Goal: Information Seeking & Learning: Learn about a topic

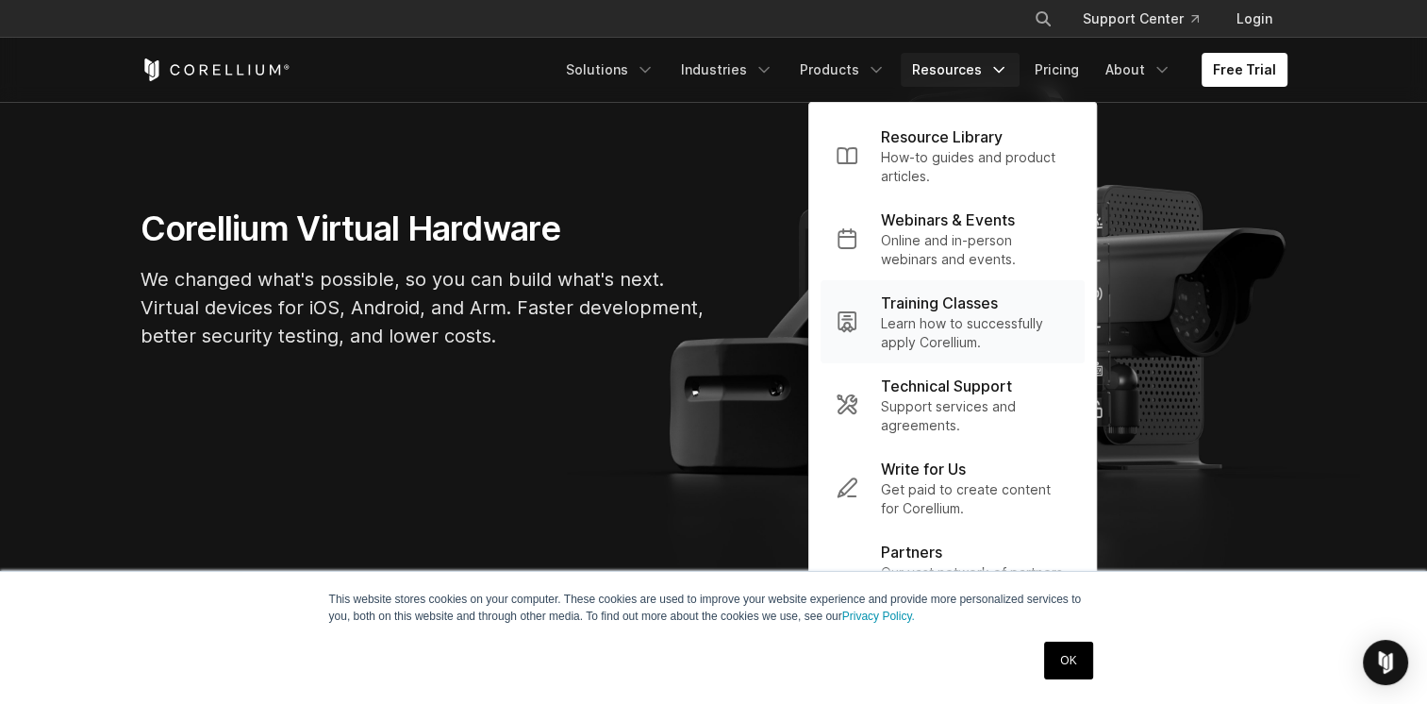
scroll to position [174, 0]
click at [1067, 666] on link "OK" at bounding box center [1068, 660] width 48 height 38
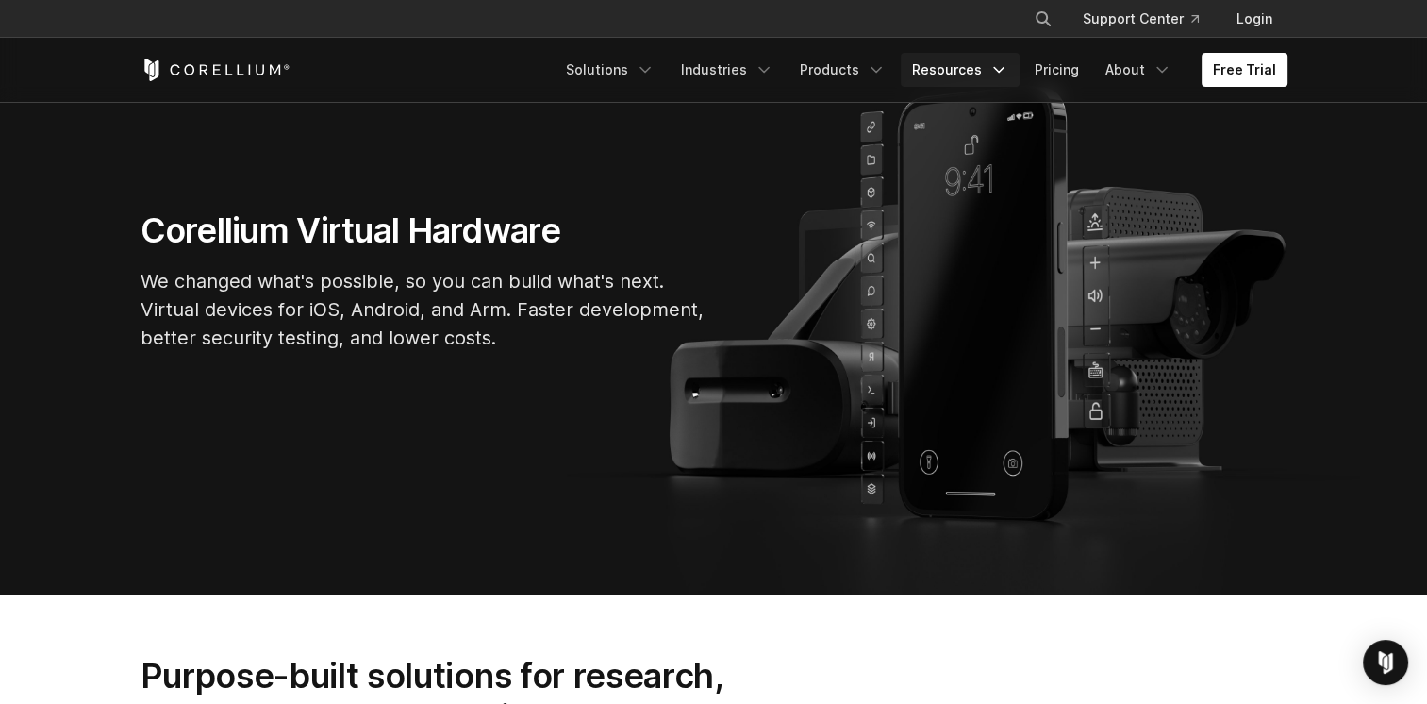
click at [990, 70] on link "Resources" at bounding box center [960, 70] width 119 height 34
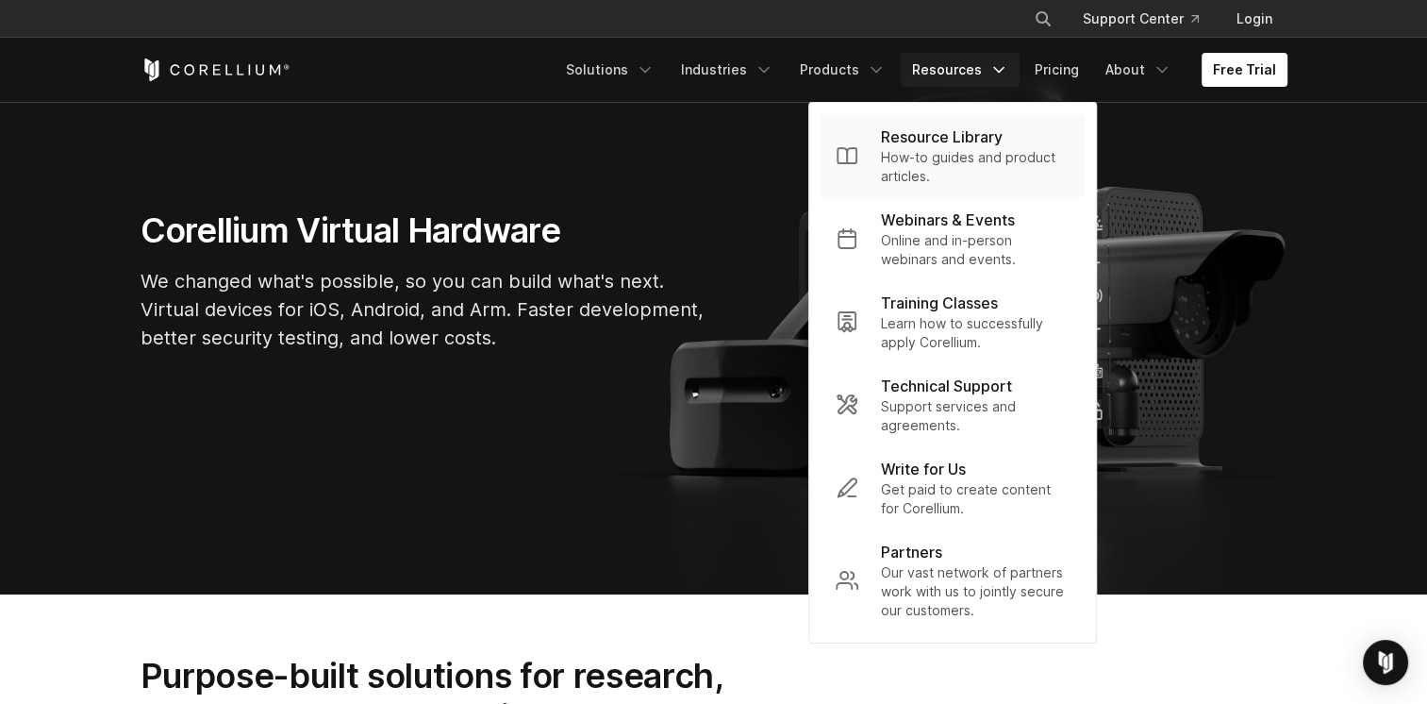
click at [957, 141] on p "Resource Library" at bounding box center [942, 136] width 122 height 23
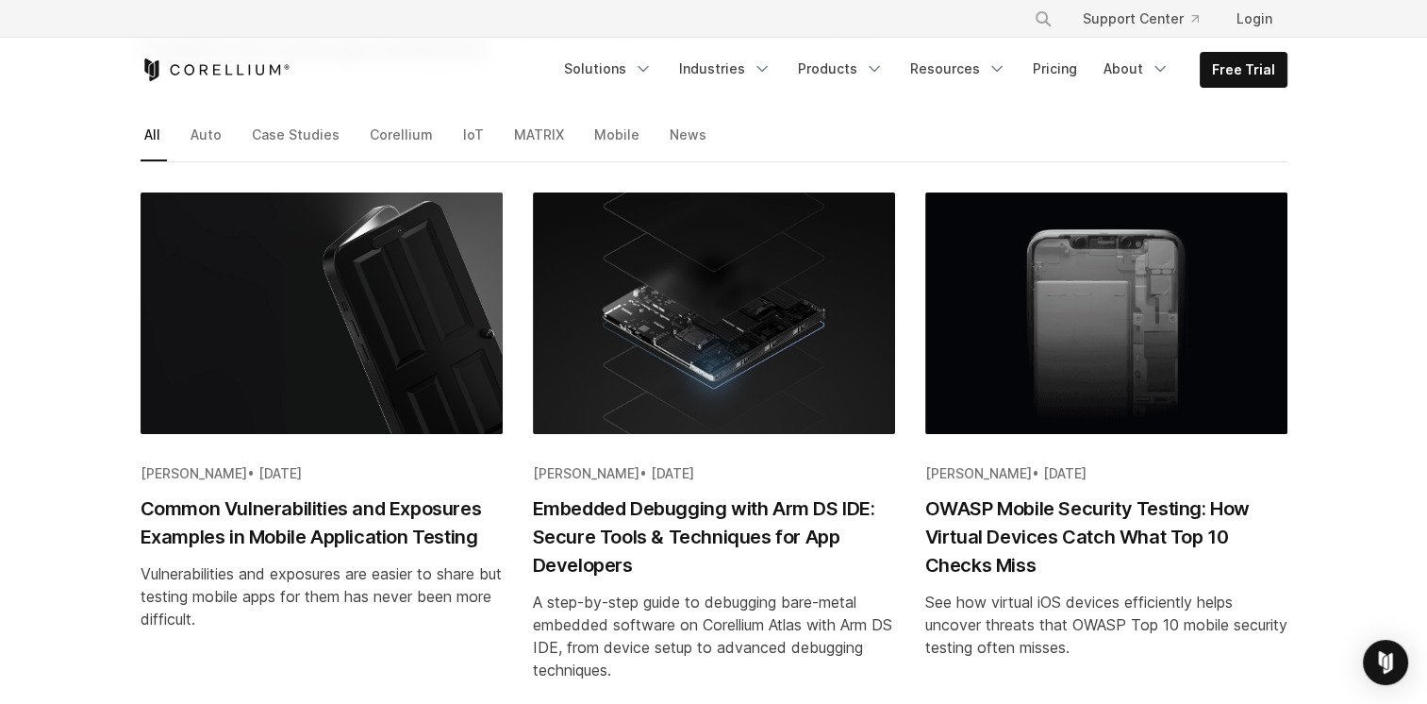
scroll to position [287, 0]
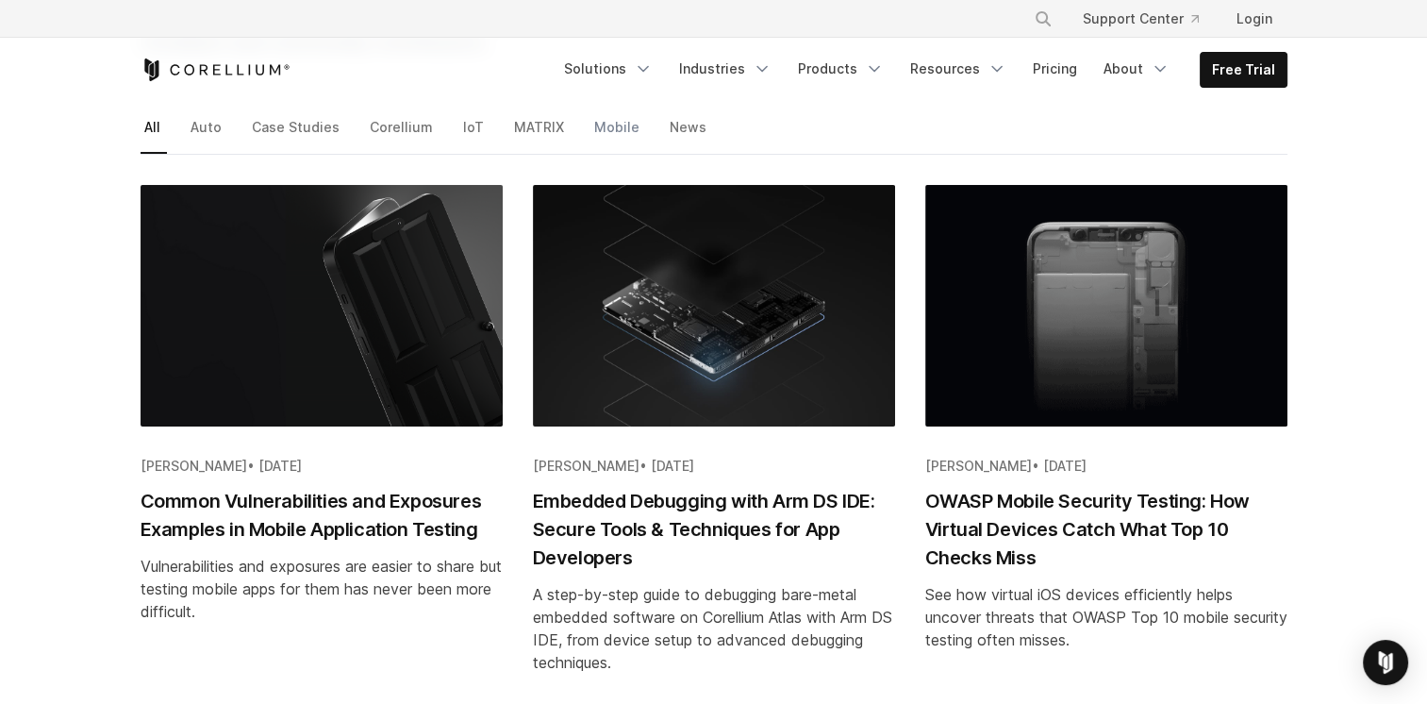
click at [607, 125] on link "Mobile" at bounding box center [619, 134] width 56 height 40
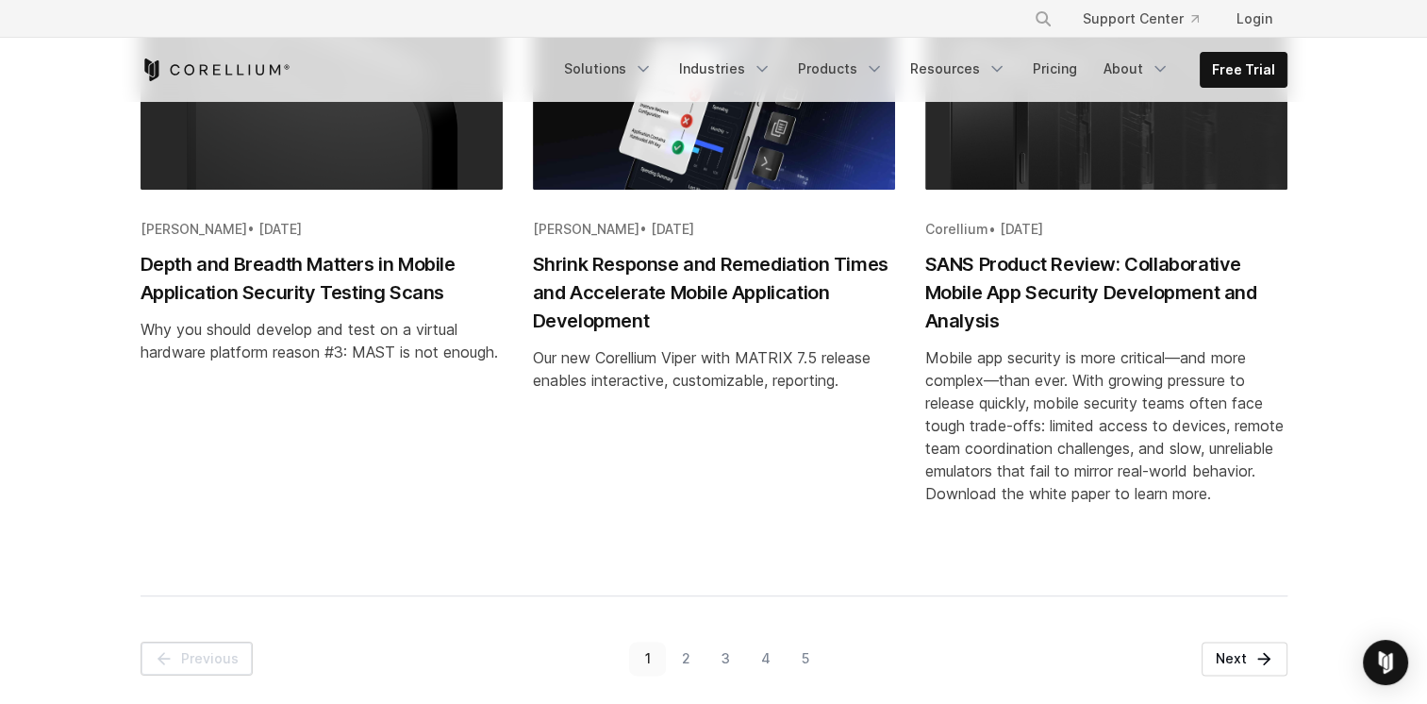
scroll to position [2188, 0]
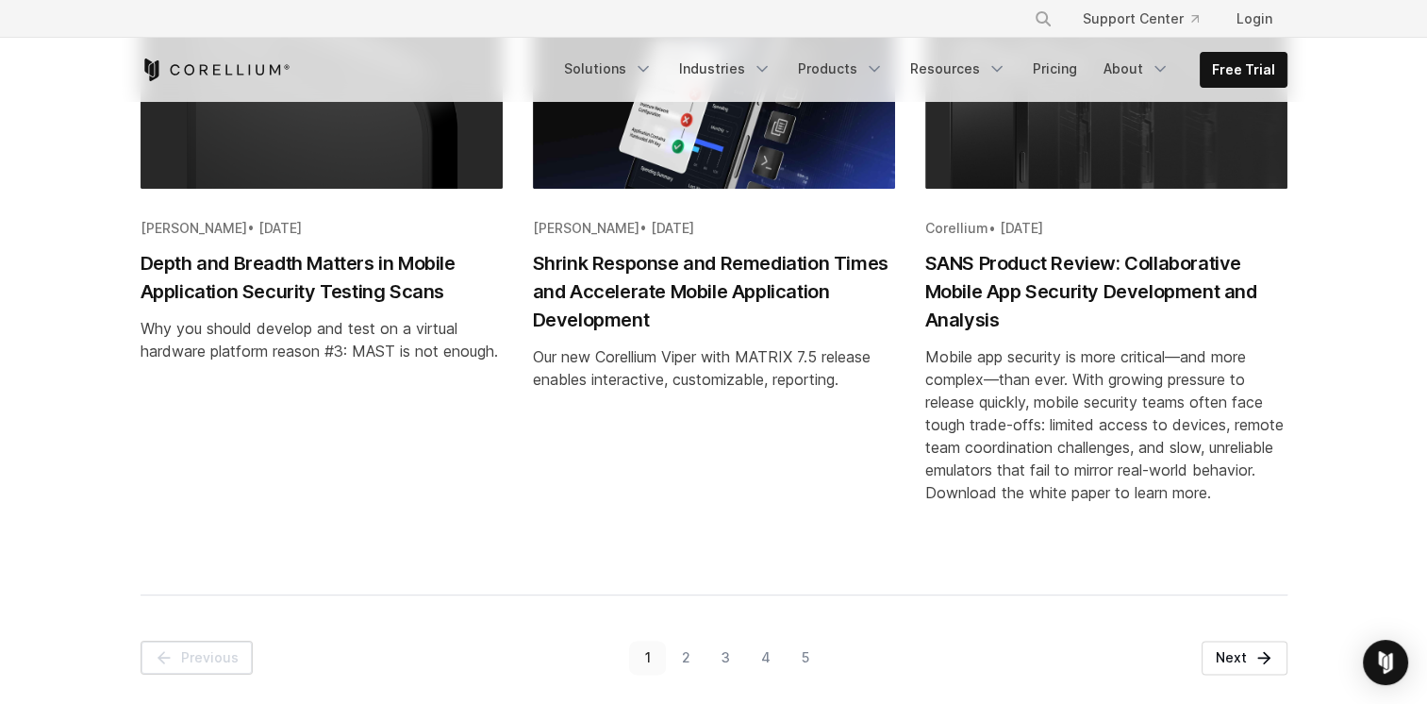
click at [804, 652] on link "5" at bounding box center [805, 658] width 39 height 34
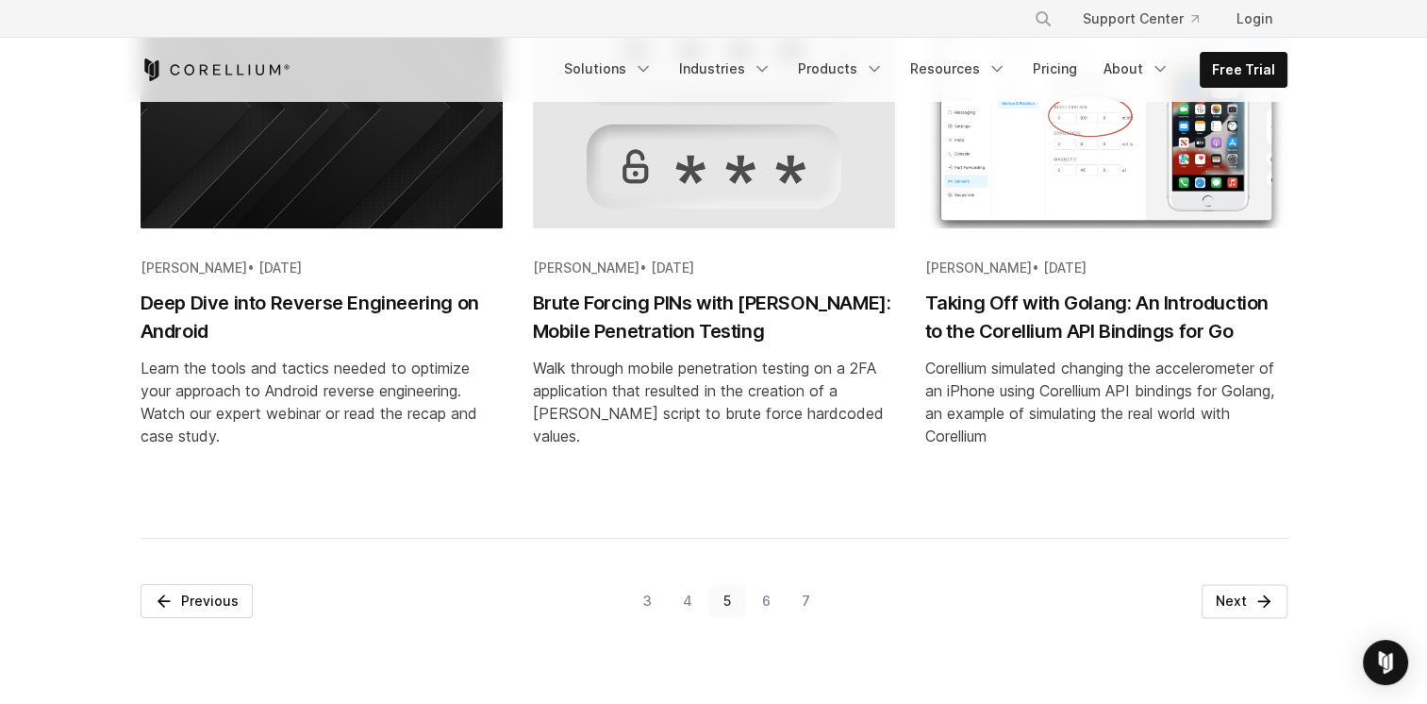
scroll to position [2168, 0]
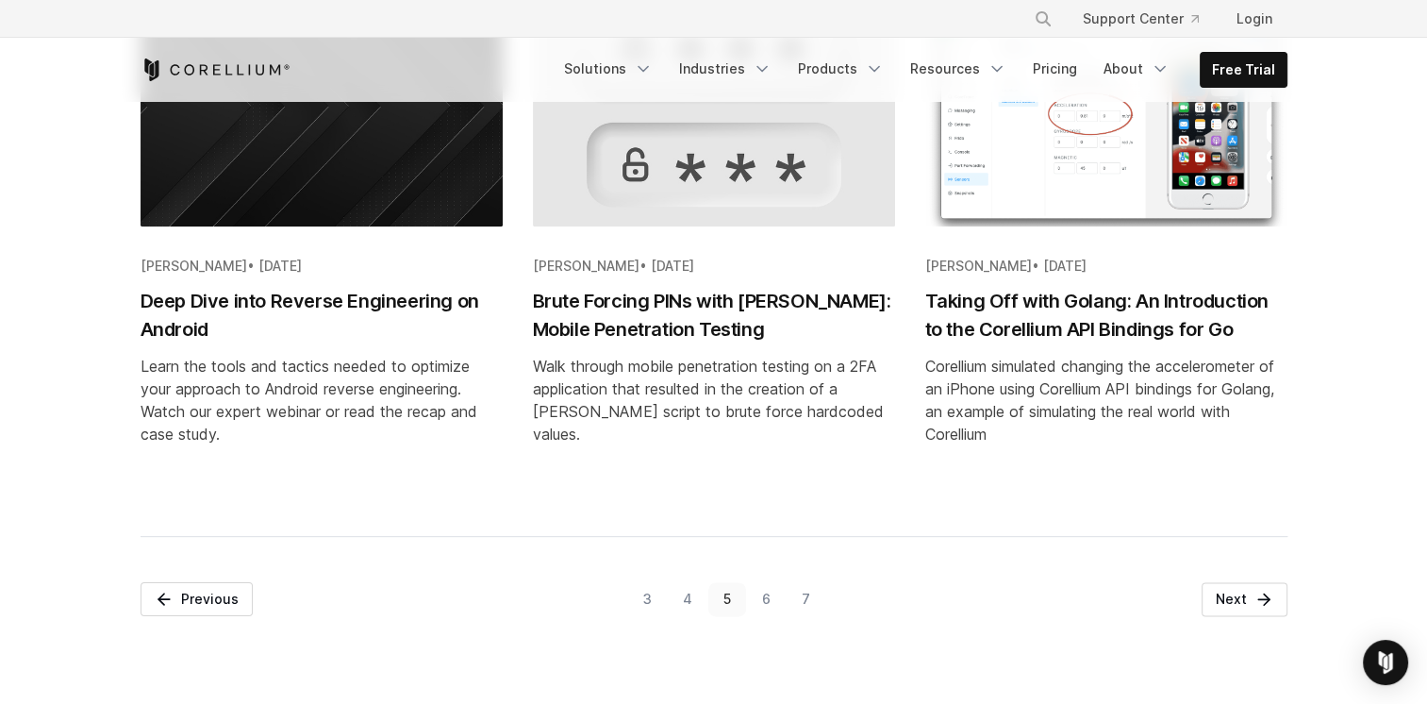
click at [807, 616] on link "7" at bounding box center [806, 599] width 40 height 34
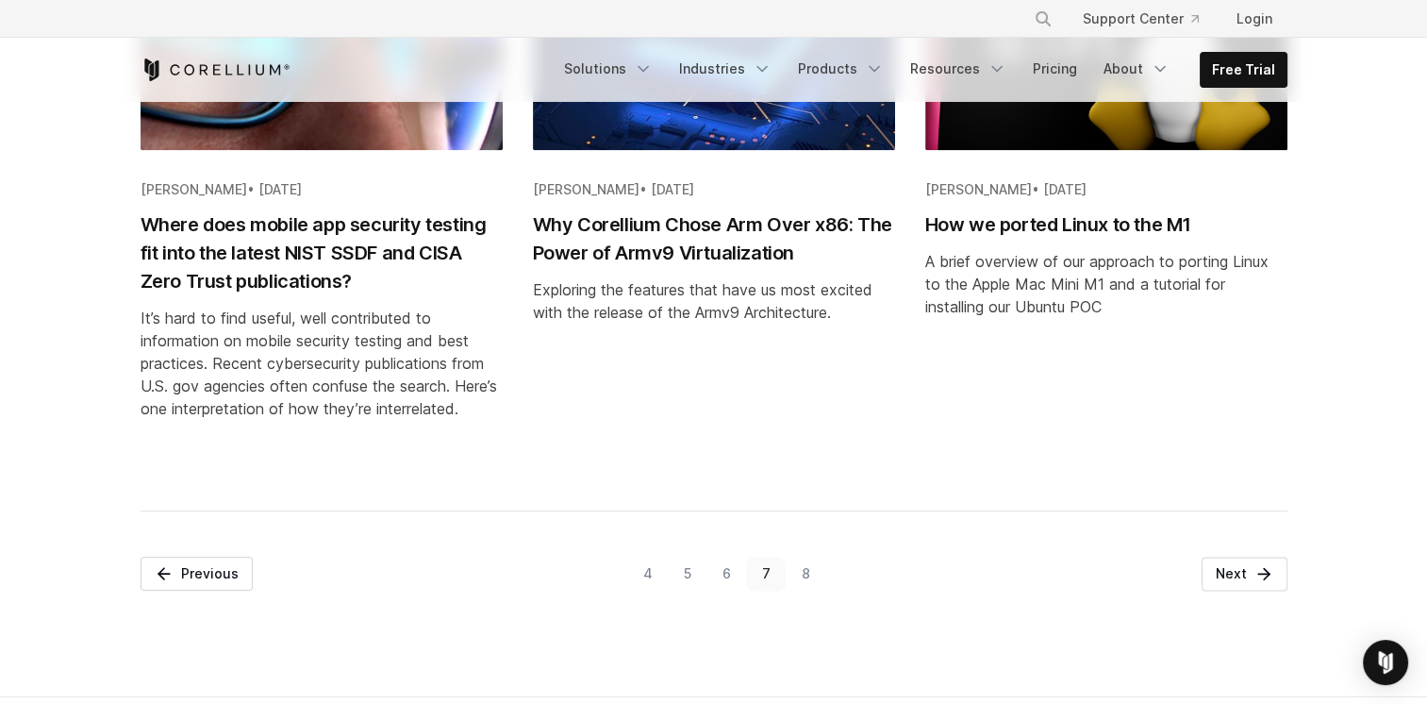
scroll to position [2200, 0]
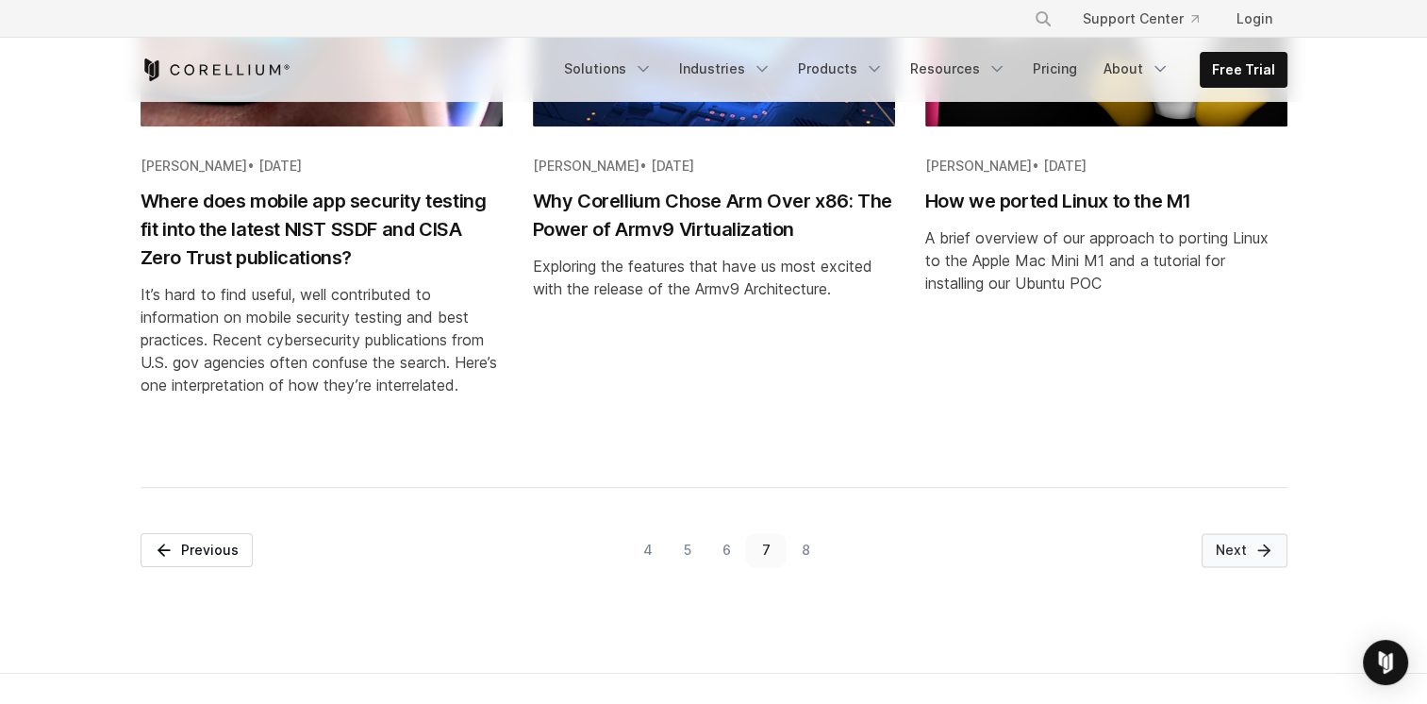
click at [1257, 559] on icon "Pagination" at bounding box center [1264, 550] width 19 height 19
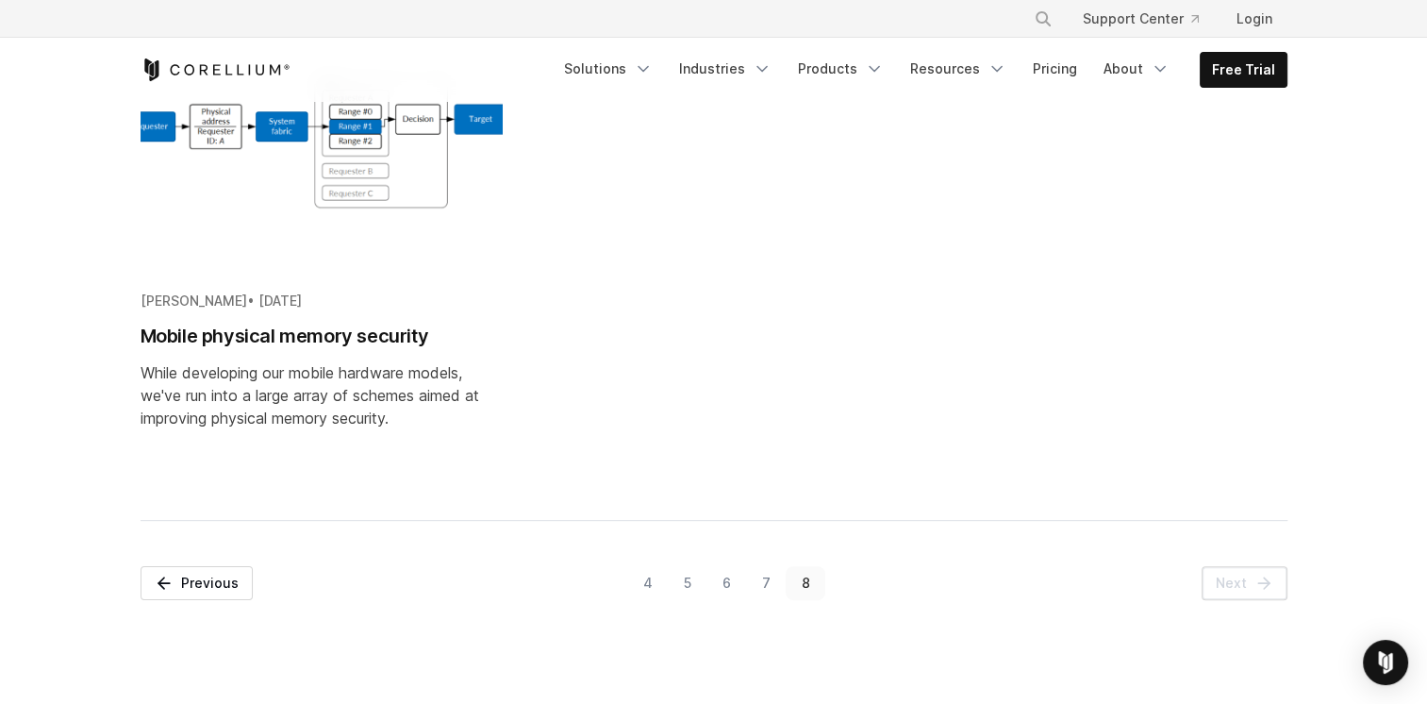
scroll to position [462, 0]
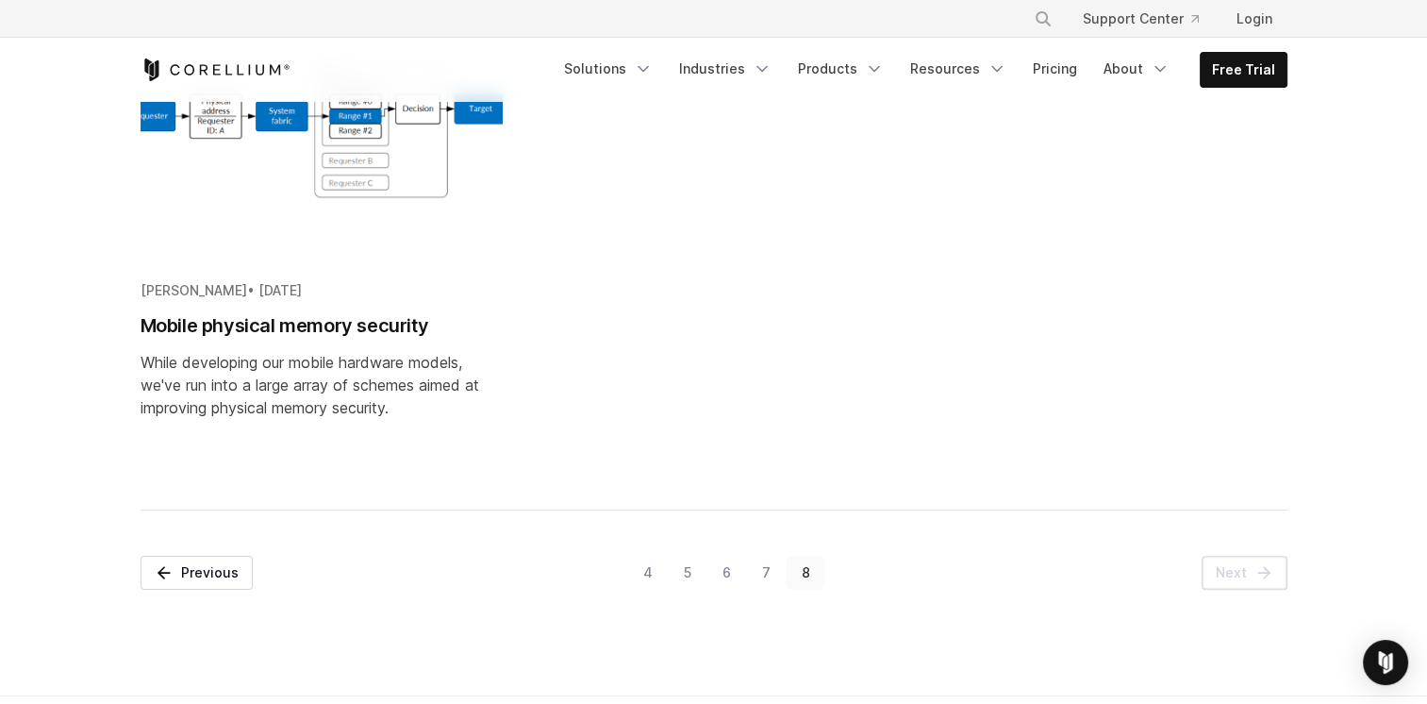
click at [395, 331] on h2 "Mobile physical memory security" at bounding box center [322, 325] width 362 height 28
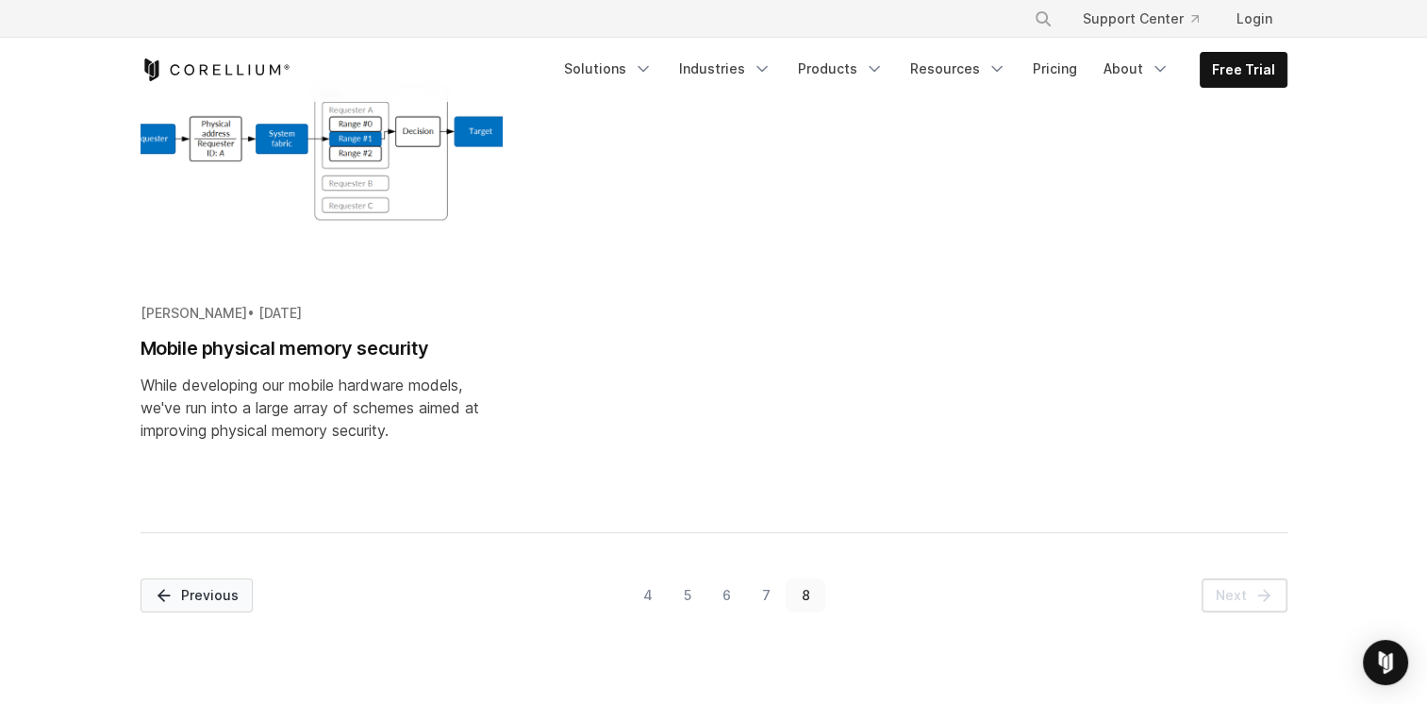
click at [194, 601] on link "Previous" at bounding box center [197, 595] width 112 height 34
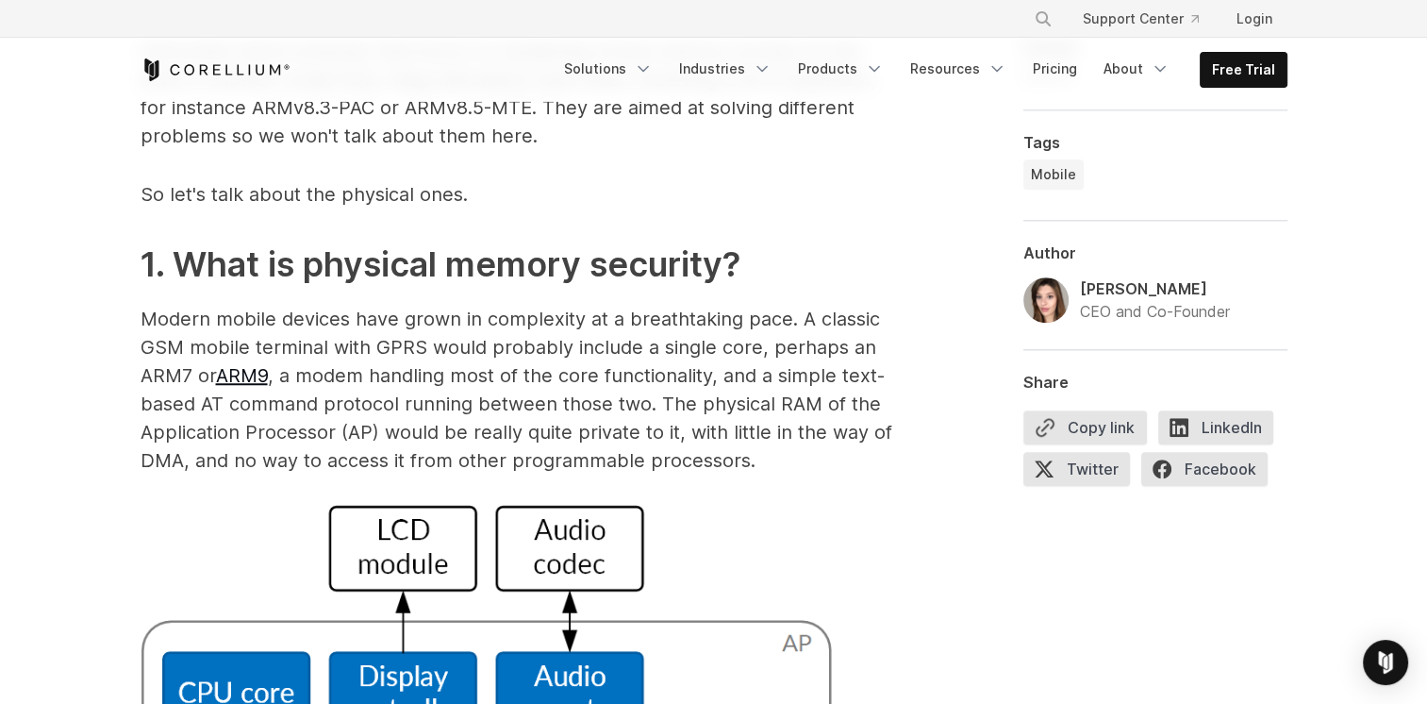
scroll to position [1423, 0]
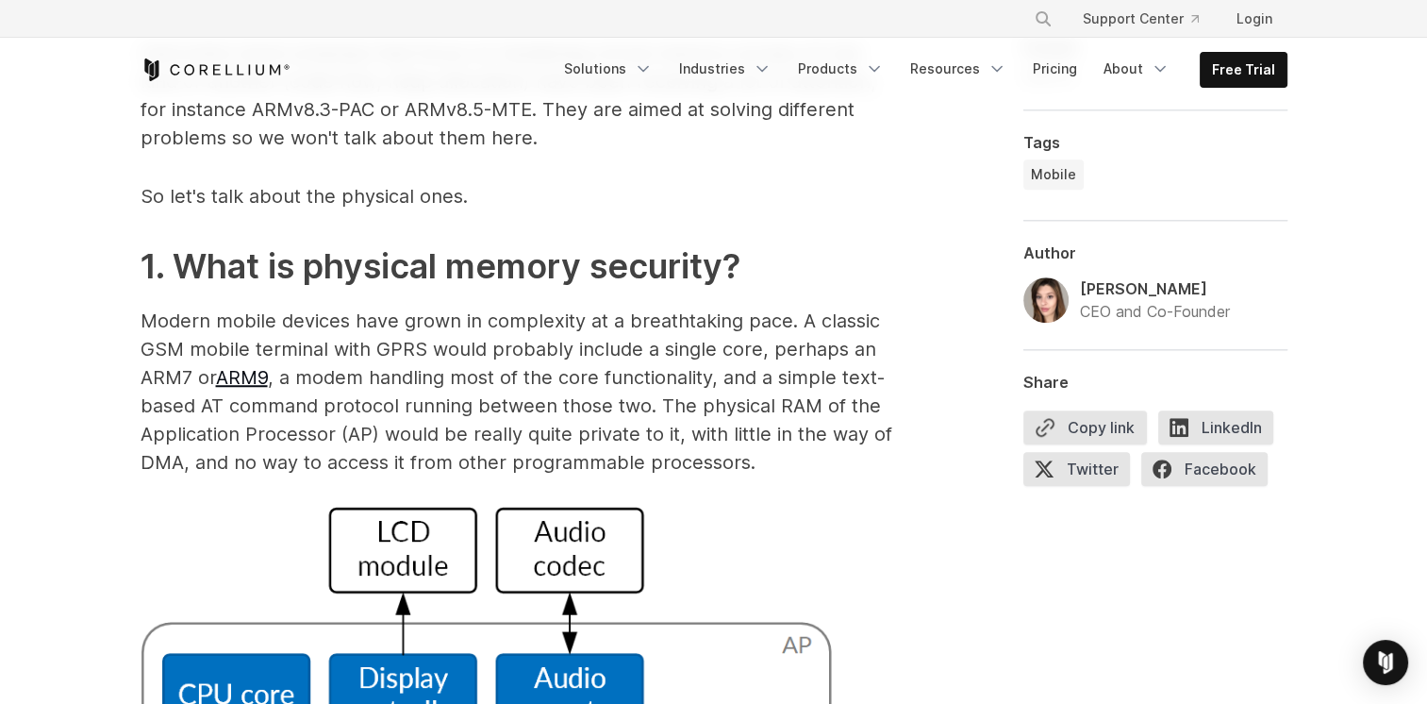
click at [1041, 292] on img at bounding box center [1046, 299] width 45 height 45
click at [1054, 285] on img at bounding box center [1046, 299] width 45 height 45
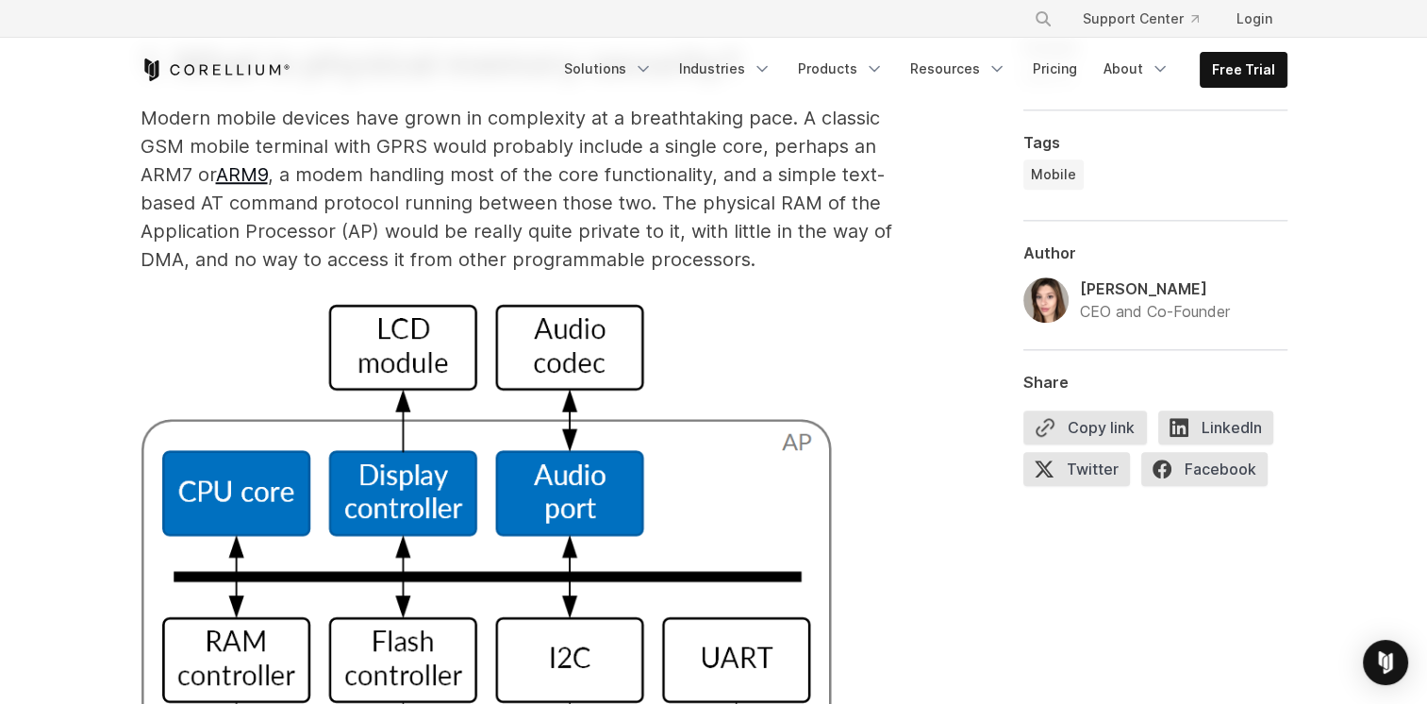
scroll to position [1626, 0]
click at [865, 303] on img at bounding box center [518, 649] width 755 height 693
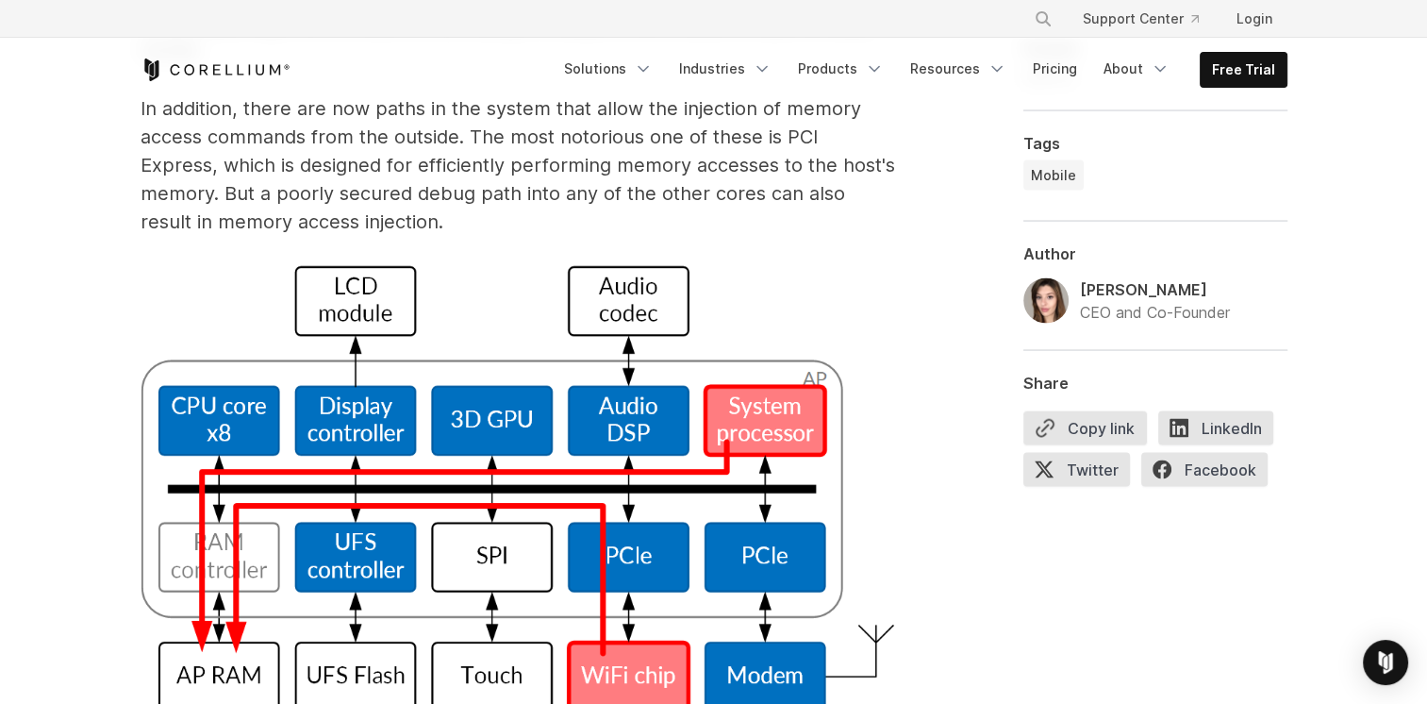
scroll to position [3892, 0]
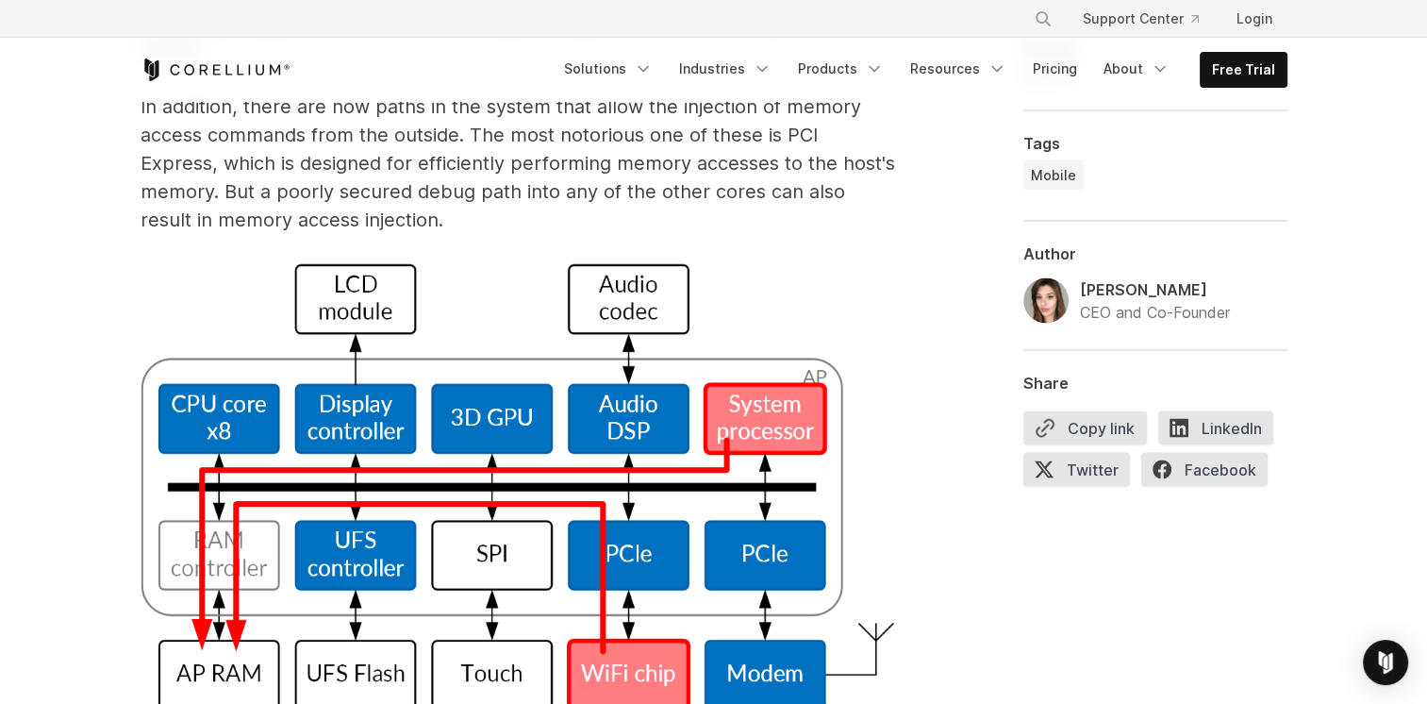
click at [640, 264] on img at bounding box center [518, 548] width 755 height 568
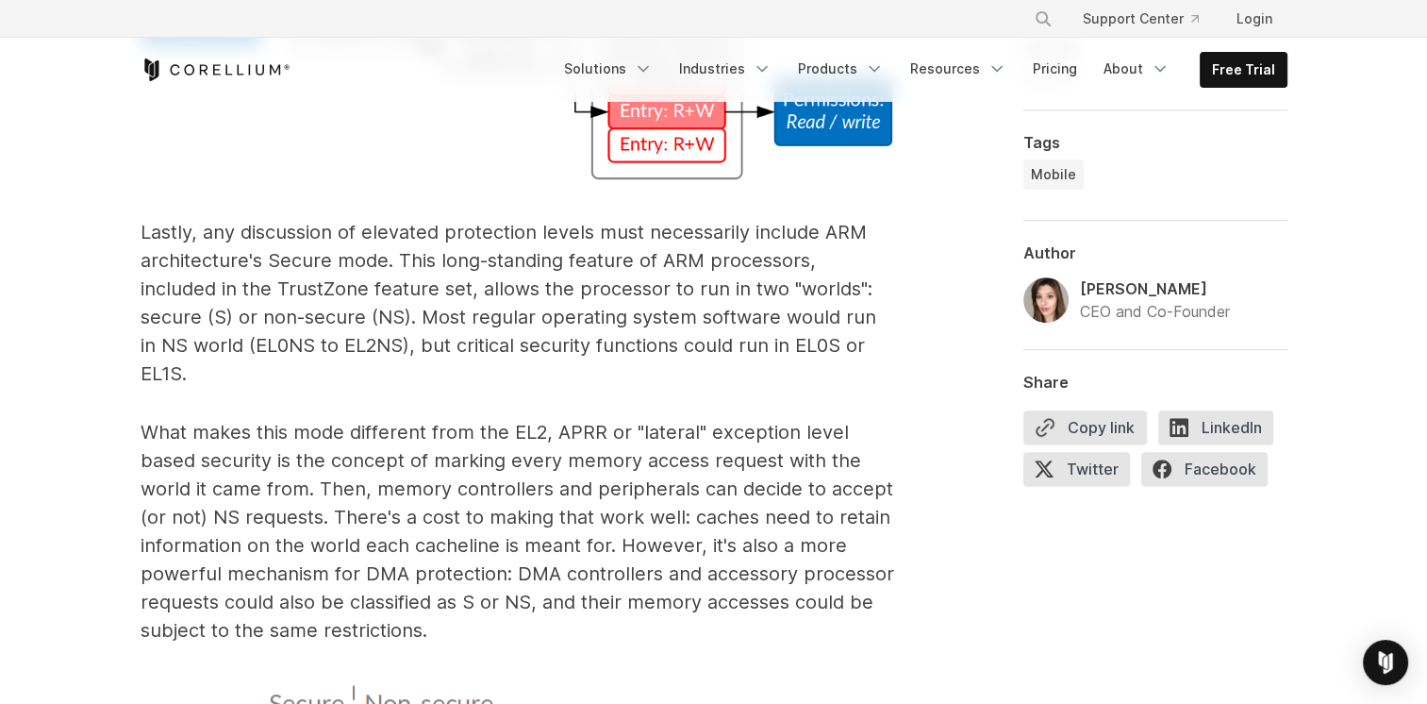
scroll to position [7830, 0]
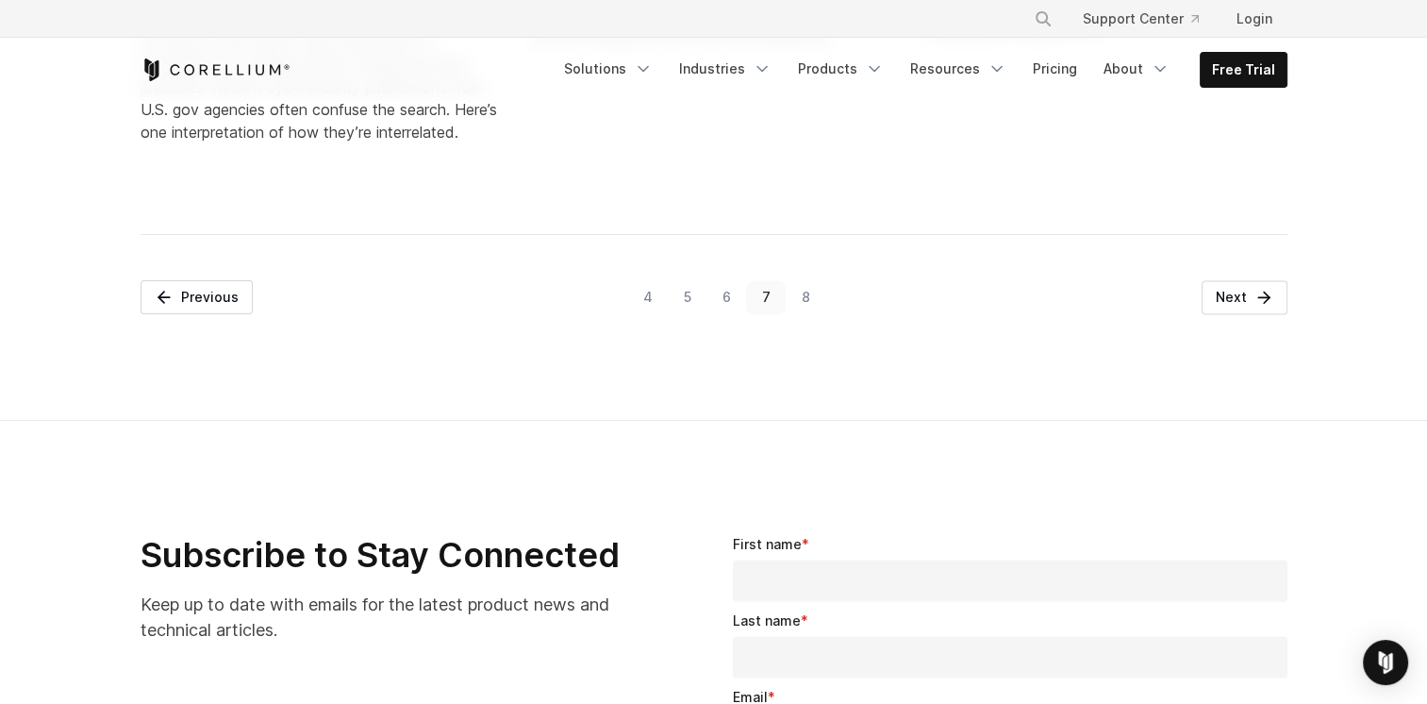
scroll to position [2452, 0]
click at [731, 315] on link "6" at bounding box center [727, 298] width 40 height 34
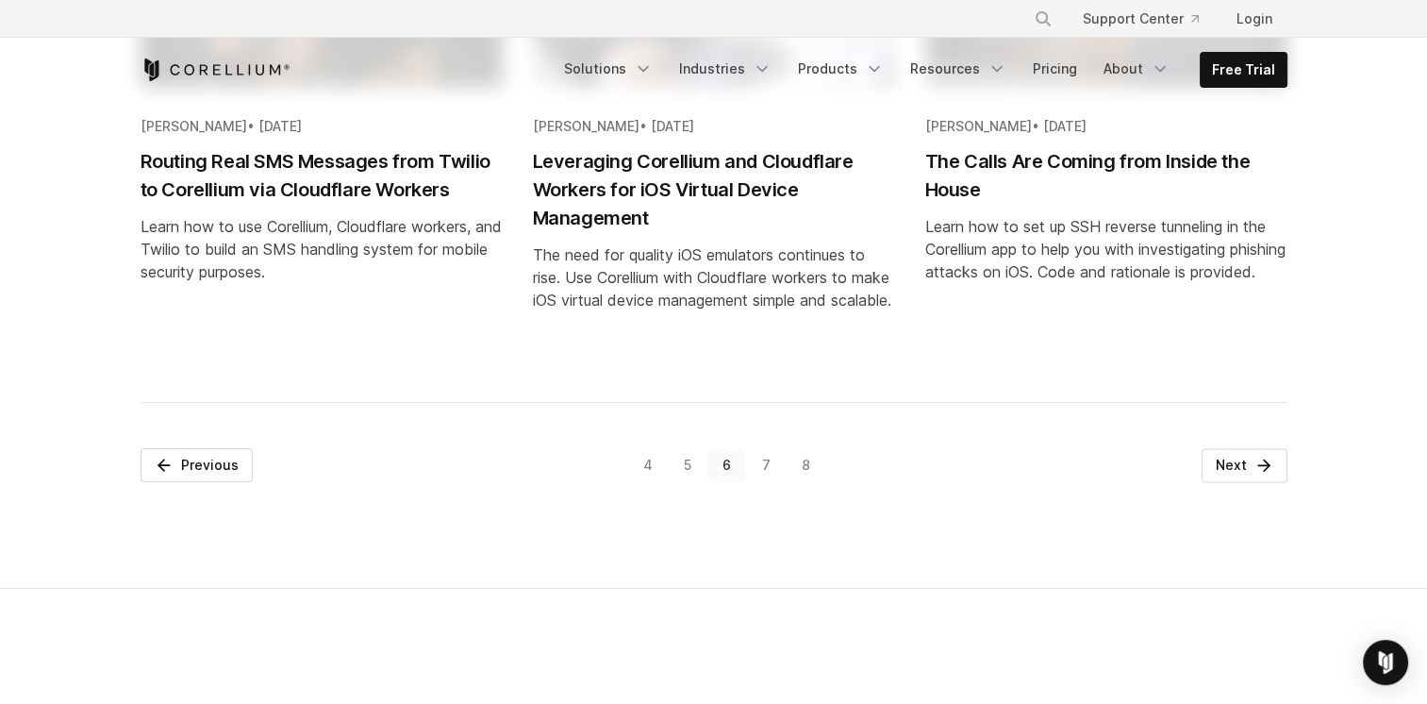
scroll to position [2365, 0]
click at [691, 481] on link "5" at bounding box center [688, 464] width 39 height 34
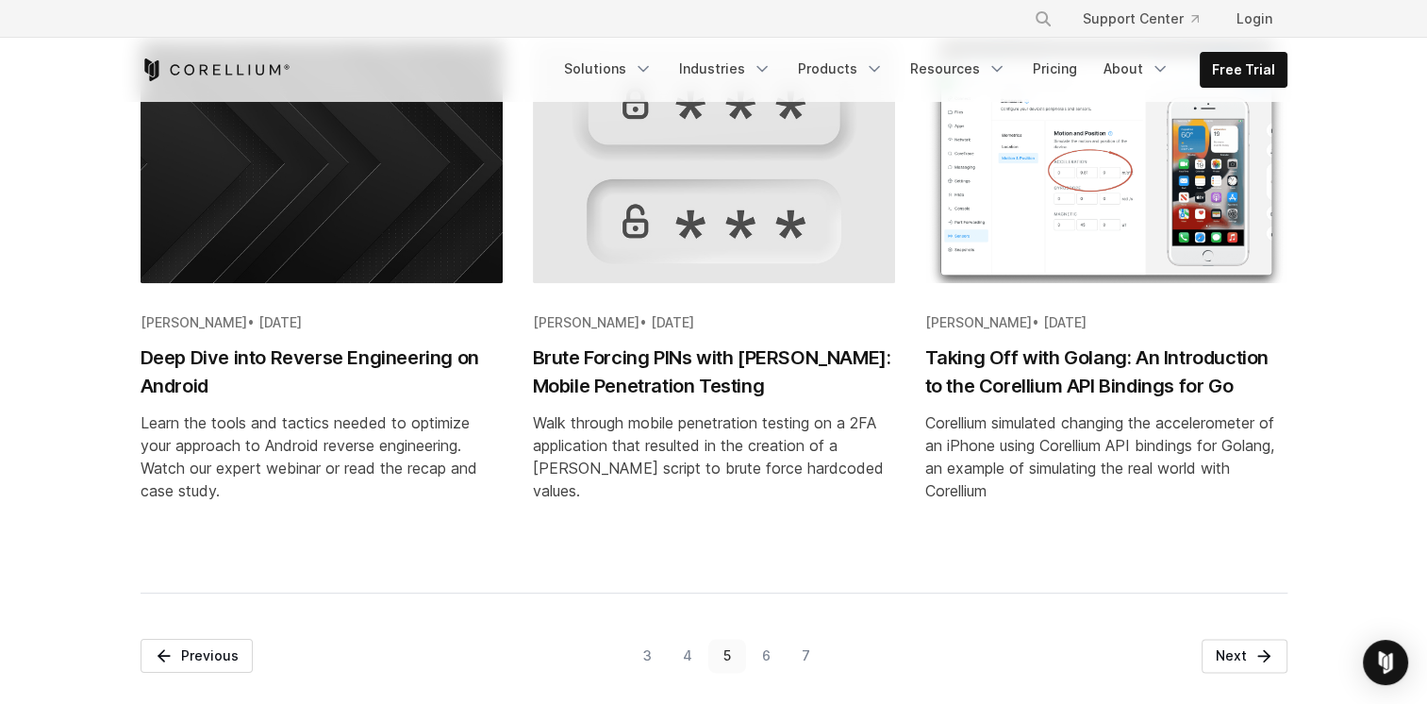
scroll to position [2117, 0]
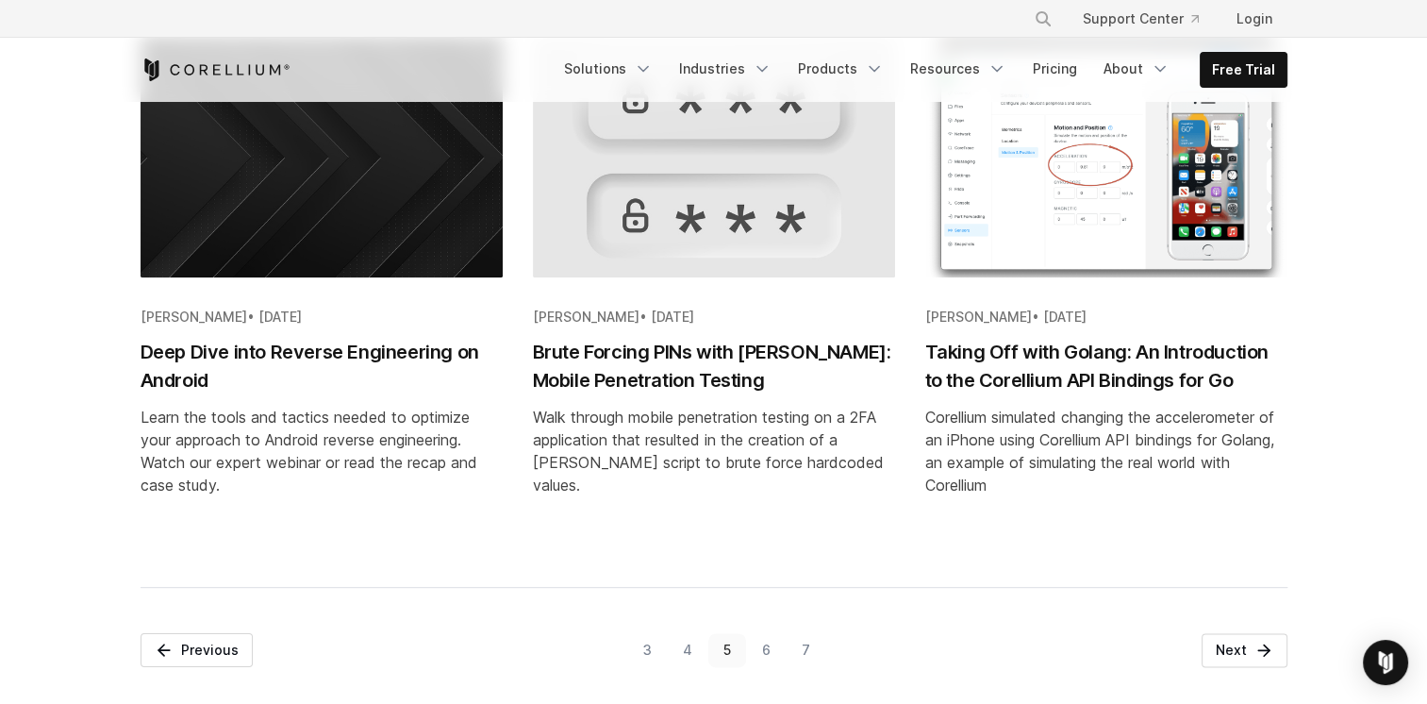
click at [408, 362] on h2 "Deep Dive into Reverse Engineering on Android" at bounding box center [322, 366] width 362 height 57
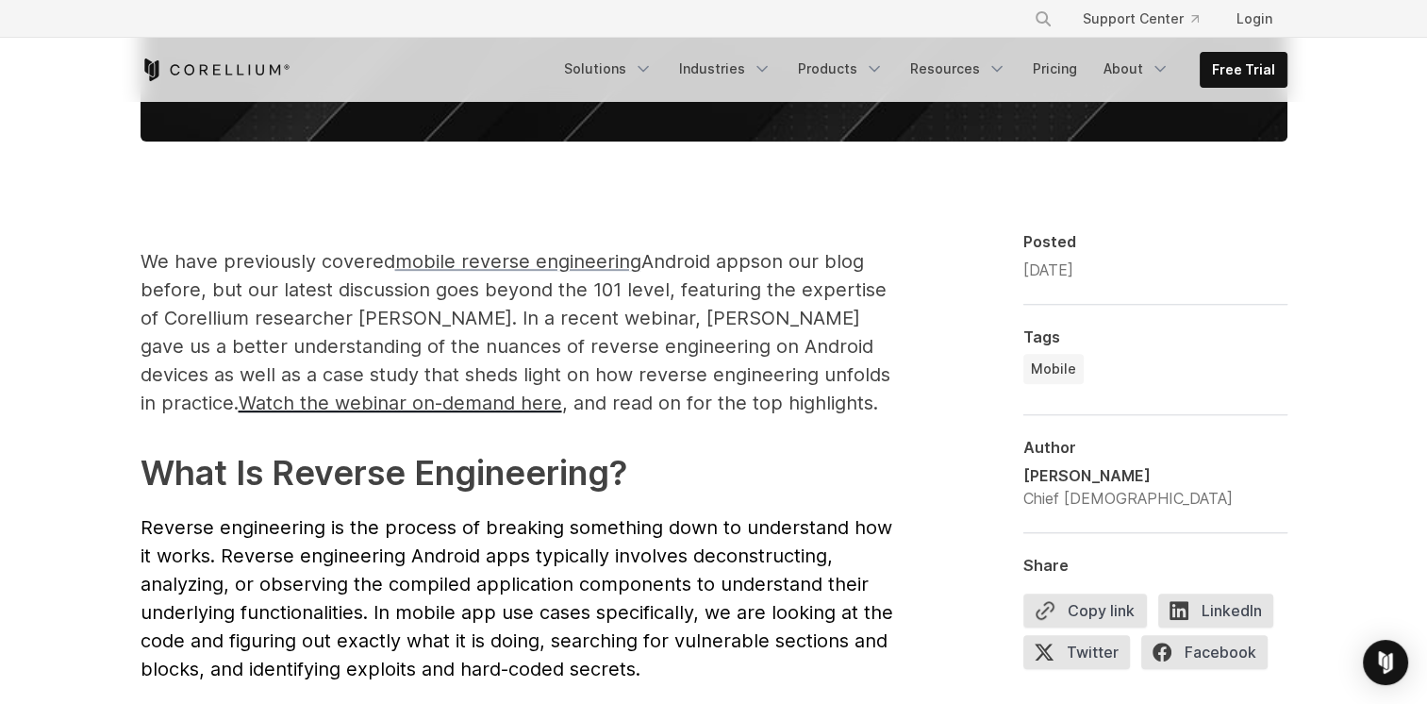
scroll to position [913, 0]
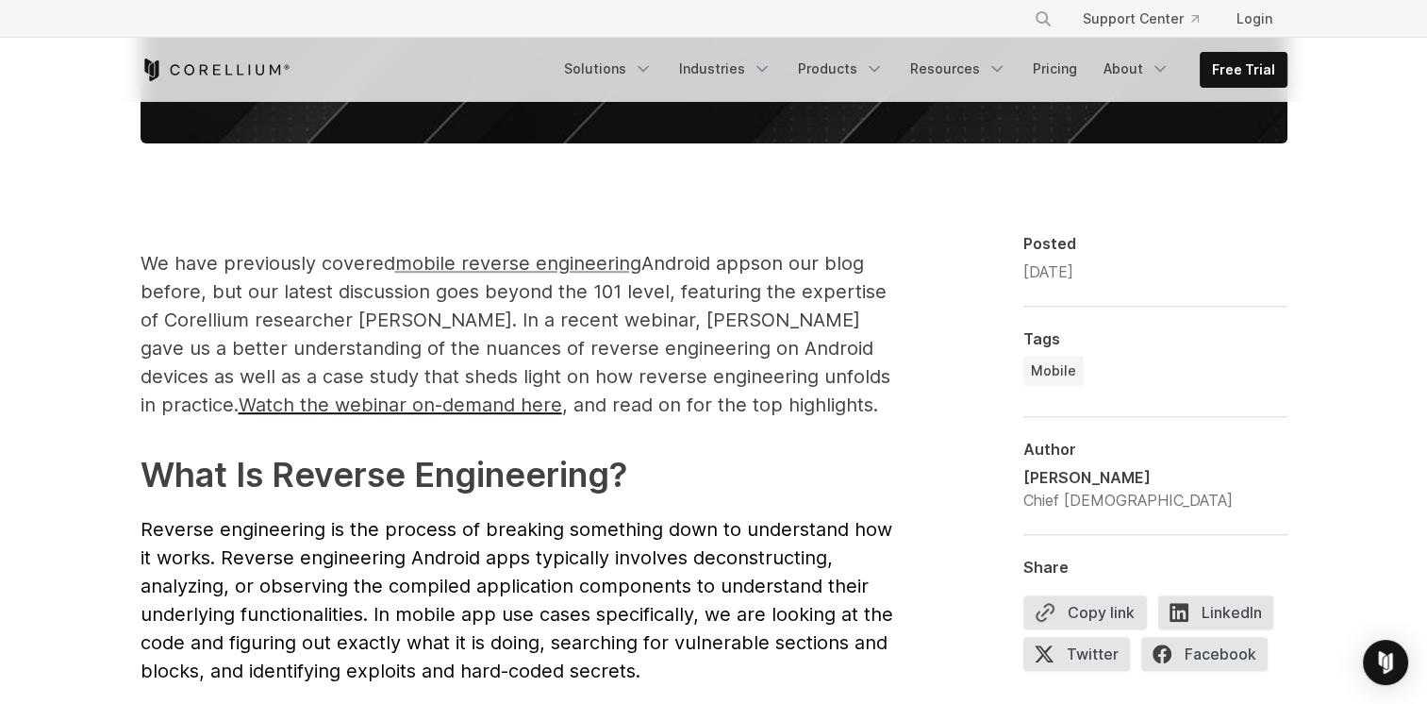
click at [514, 260] on span "mobile reverse engineering" at bounding box center [518, 263] width 246 height 23
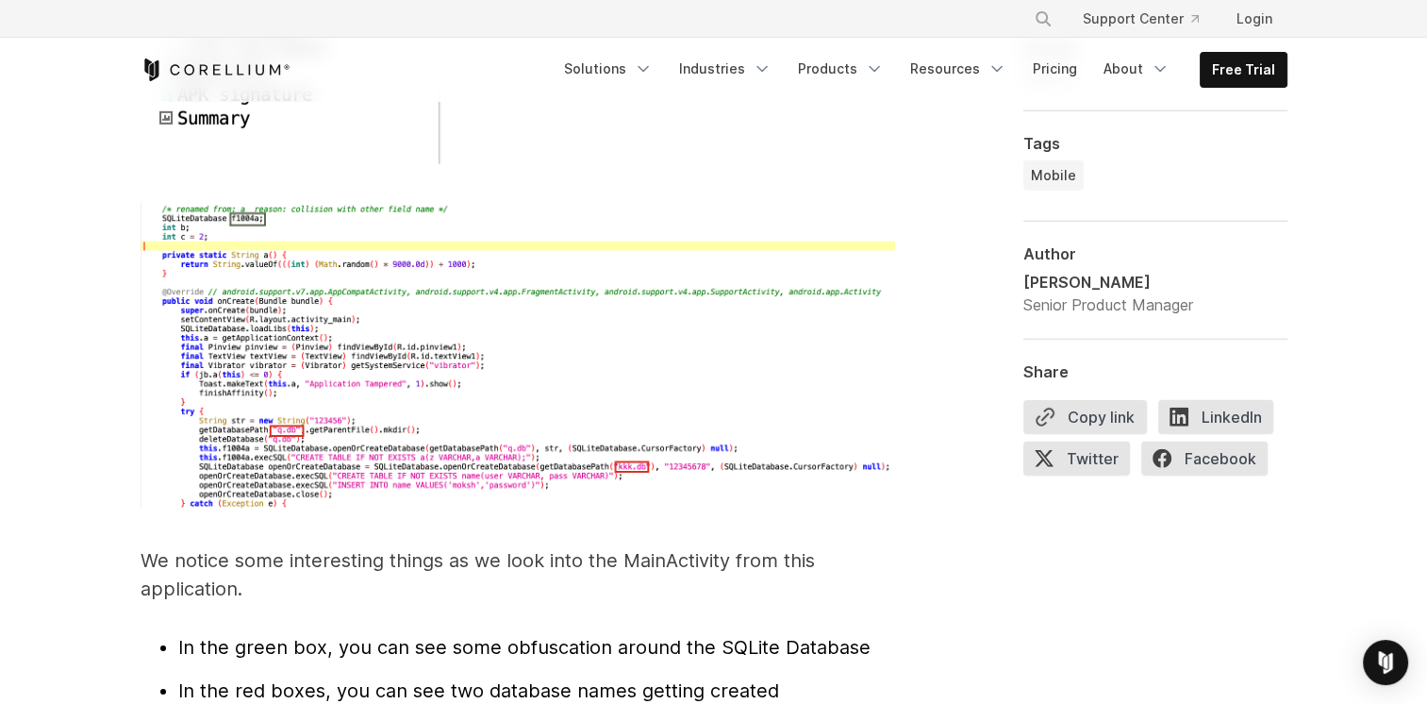
scroll to position [5633, 0]
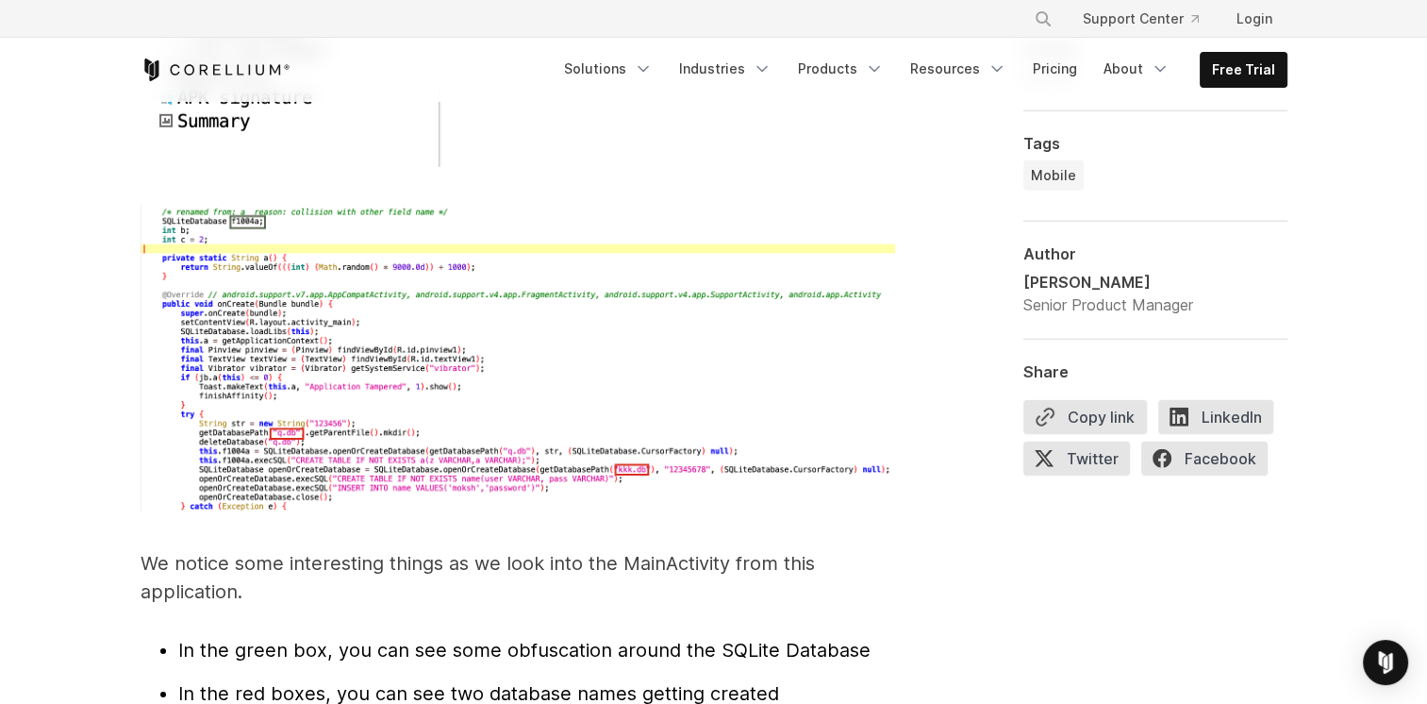
click at [429, 492] on span "Reverse Engineering Android Apps Reverse engineering an Android application typ…" at bounding box center [518, 5] width 755 height 8870
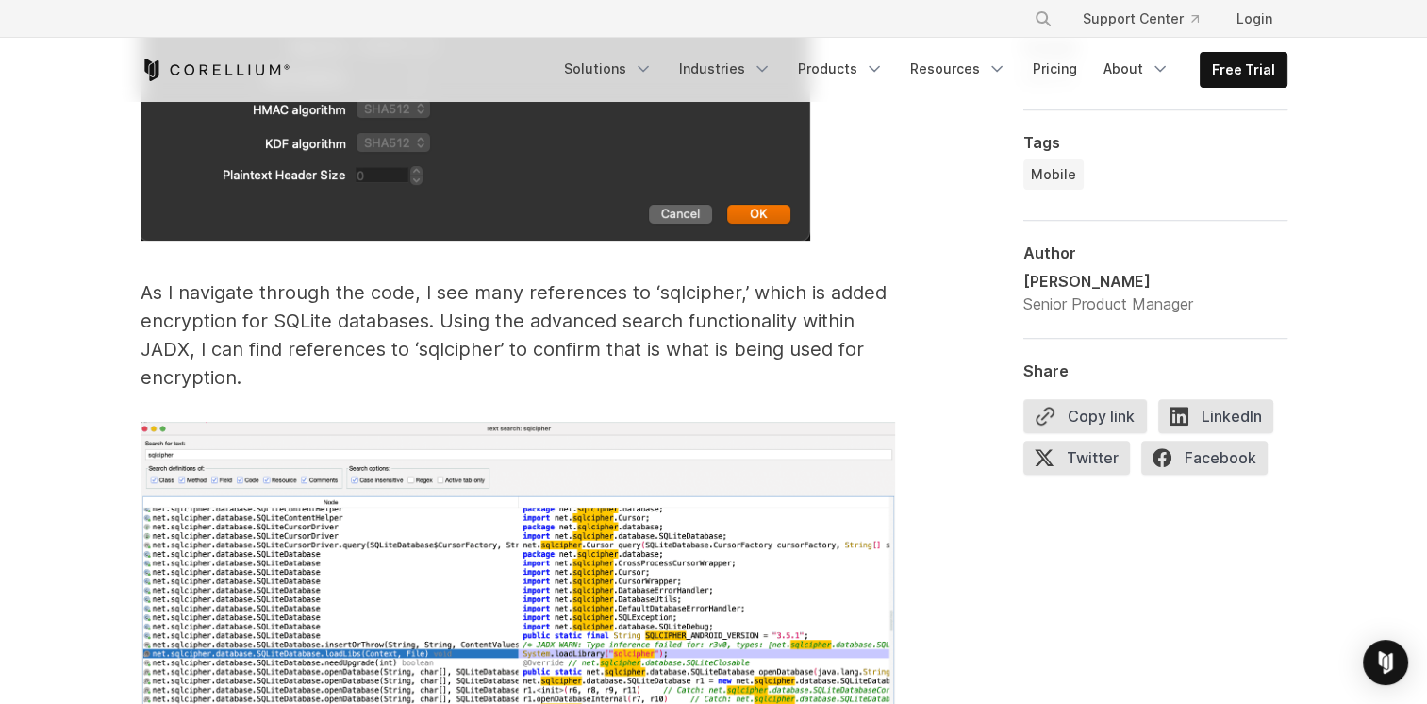
scroll to position [7709, 0]
click at [377, 555] on img at bounding box center [518, 571] width 755 height 301
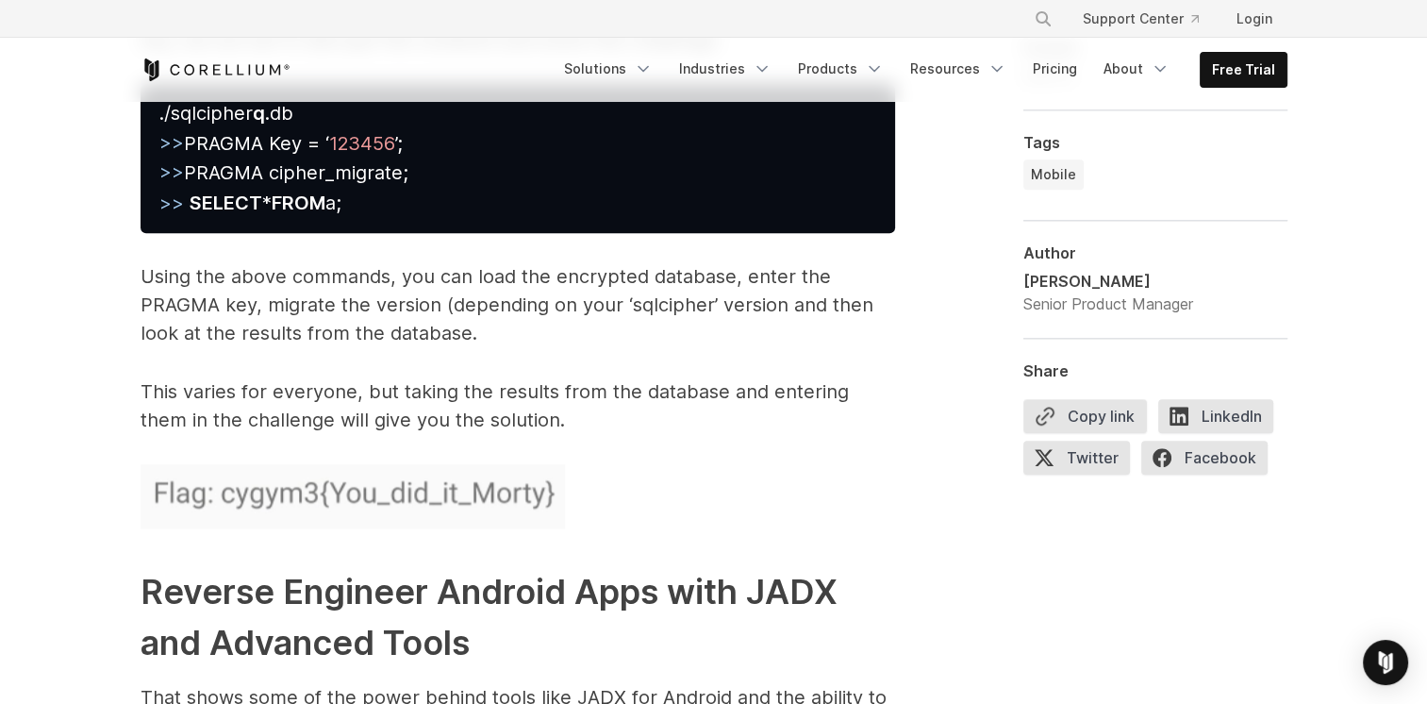
scroll to position [8903, 0]
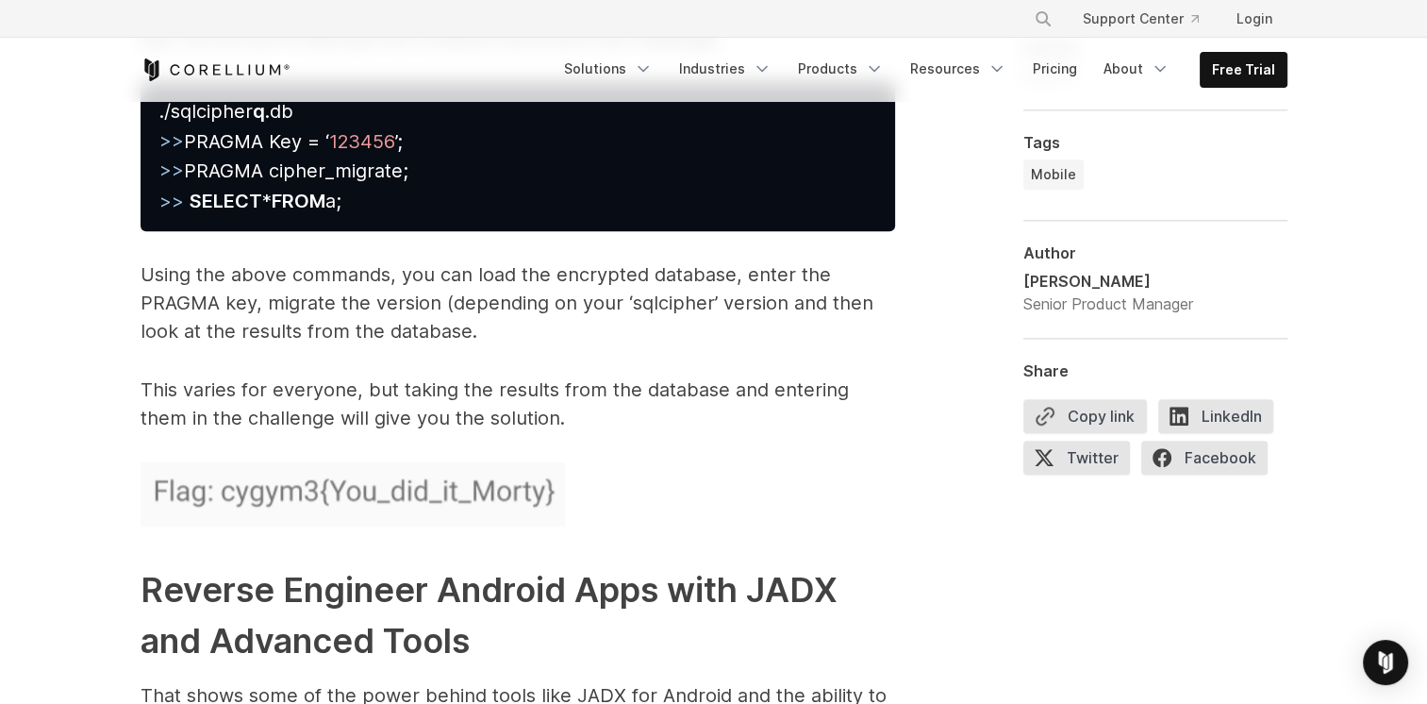
click at [377, 569] on strong "Reverse Engineer Android Apps with JADX and Advanced Tools" at bounding box center [489, 615] width 697 height 92
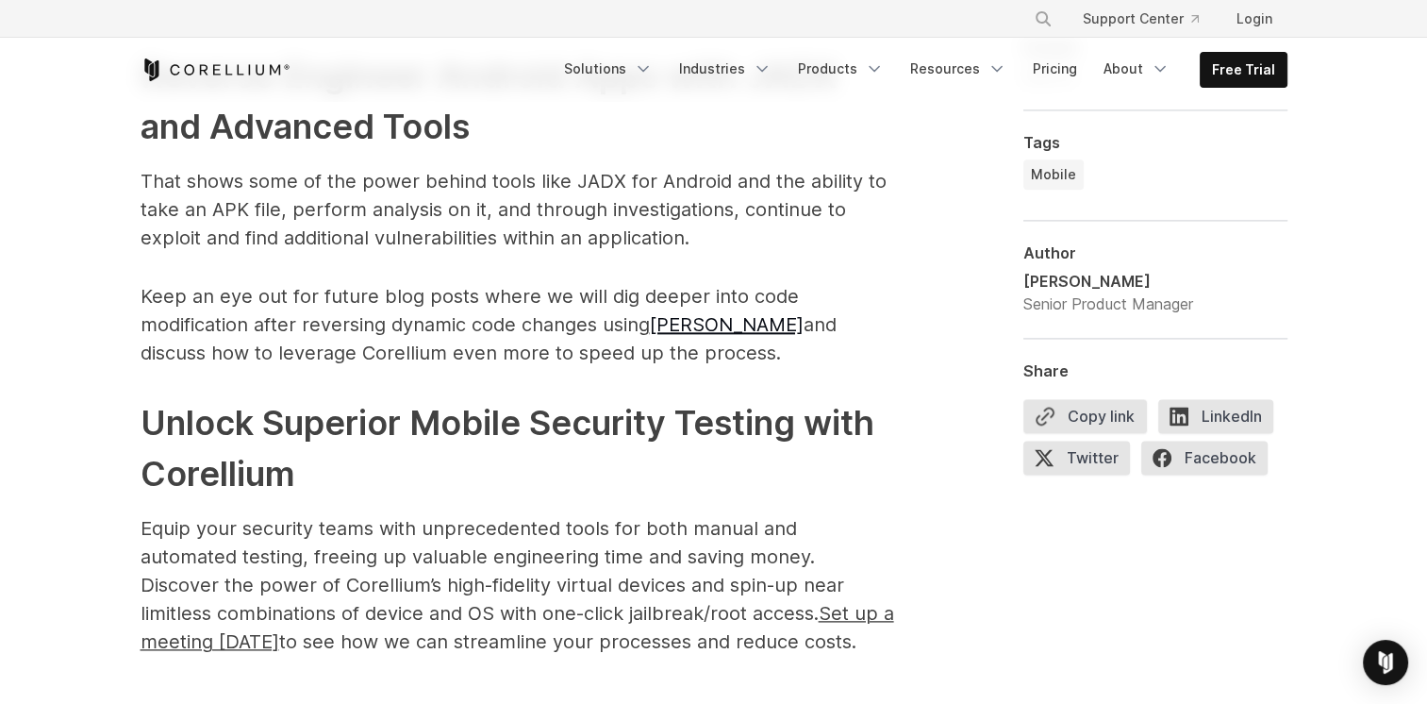
scroll to position [9448, 0]
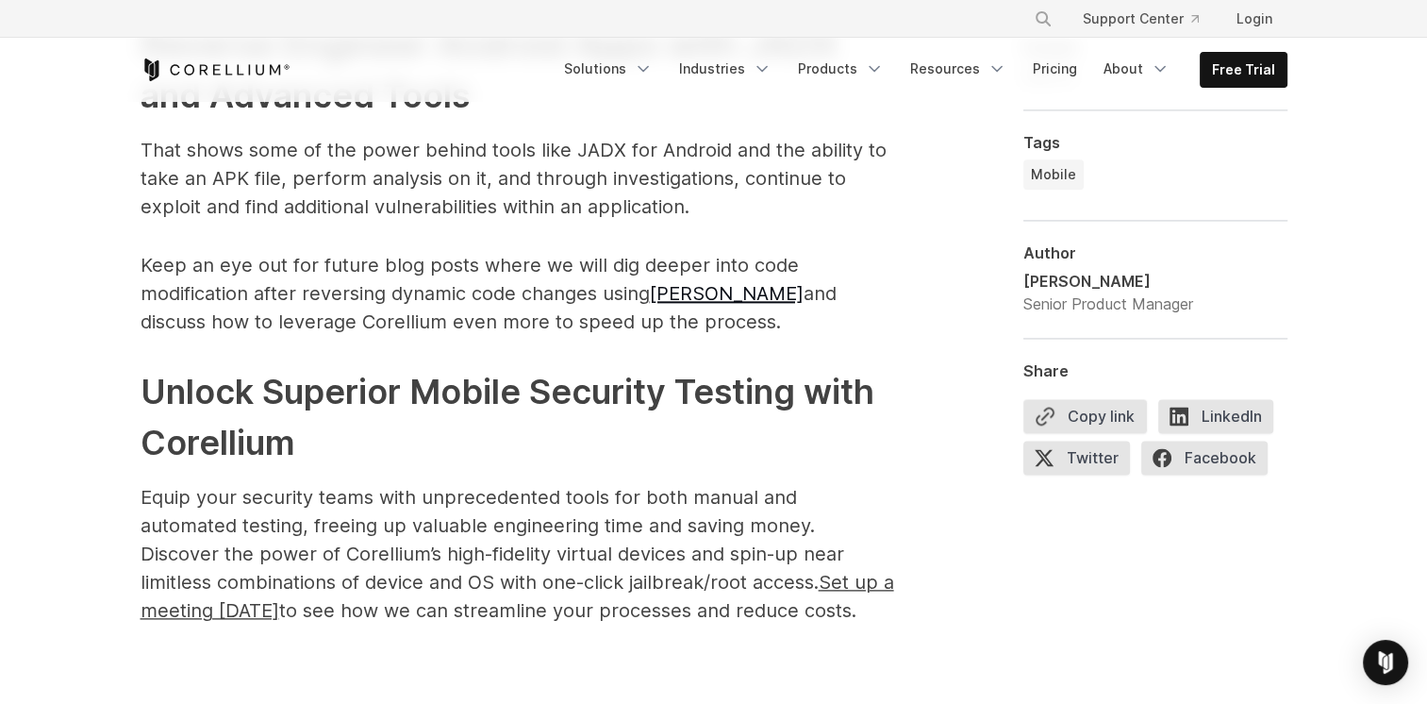
click at [379, 543] on p "Equip your security teams with unprecedented tools for both manual and automate…" at bounding box center [518, 553] width 755 height 141
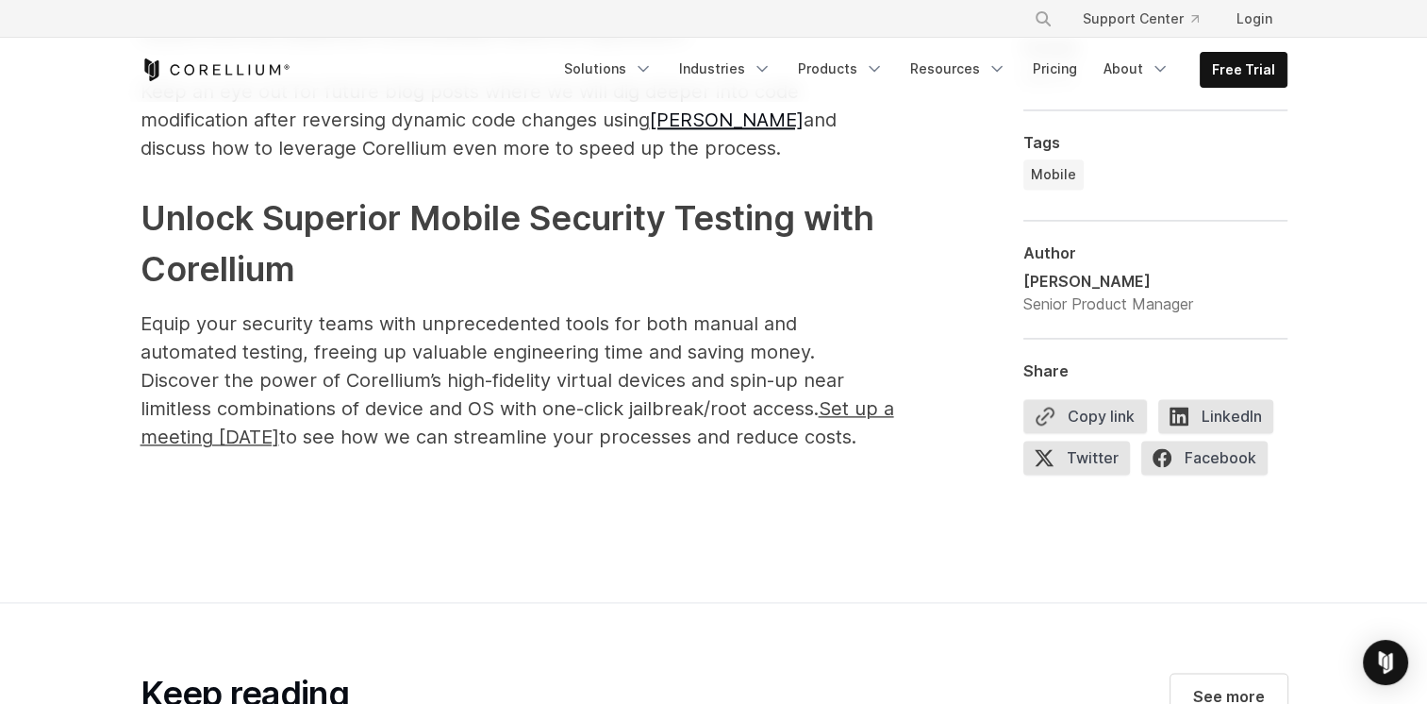
scroll to position [9607, 0]
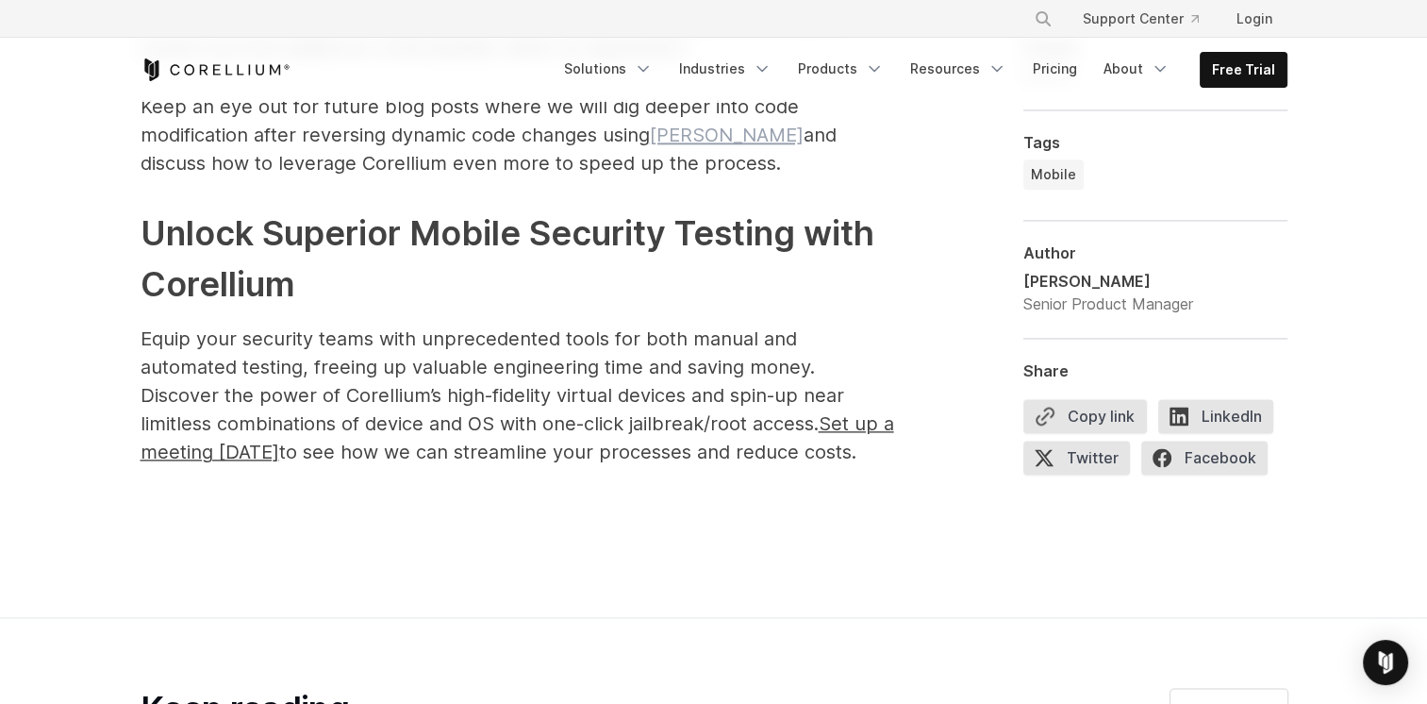
click at [677, 124] on link "[PERSON_NAME]" at bounding box center [727, 135] width 154 height 23
